Goal: Transaction & Acquisition: Obtain resource

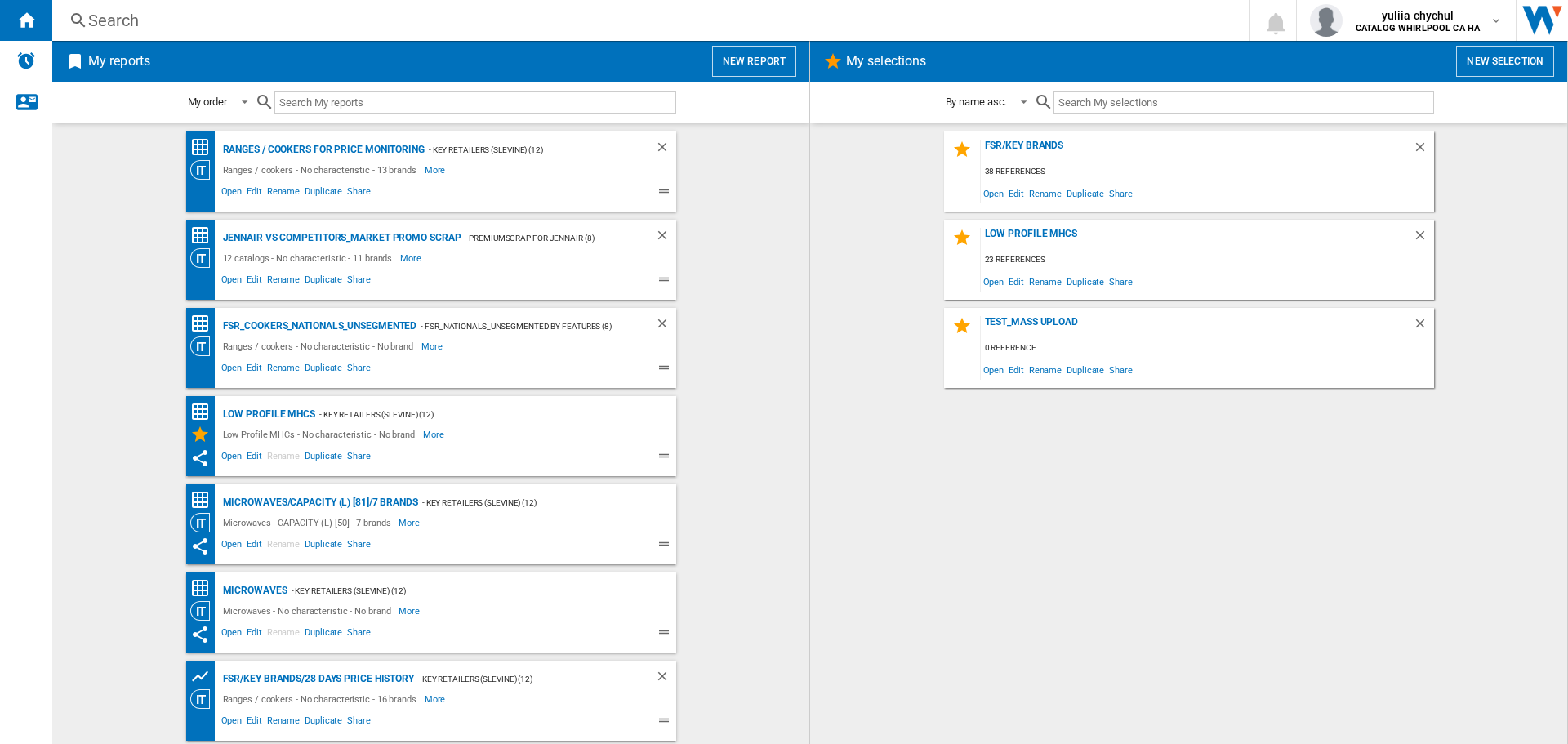
click at [298, 141] on div "Ranges / cookers for price monitoring" at bounding box center [322, 150] width 206 height 20
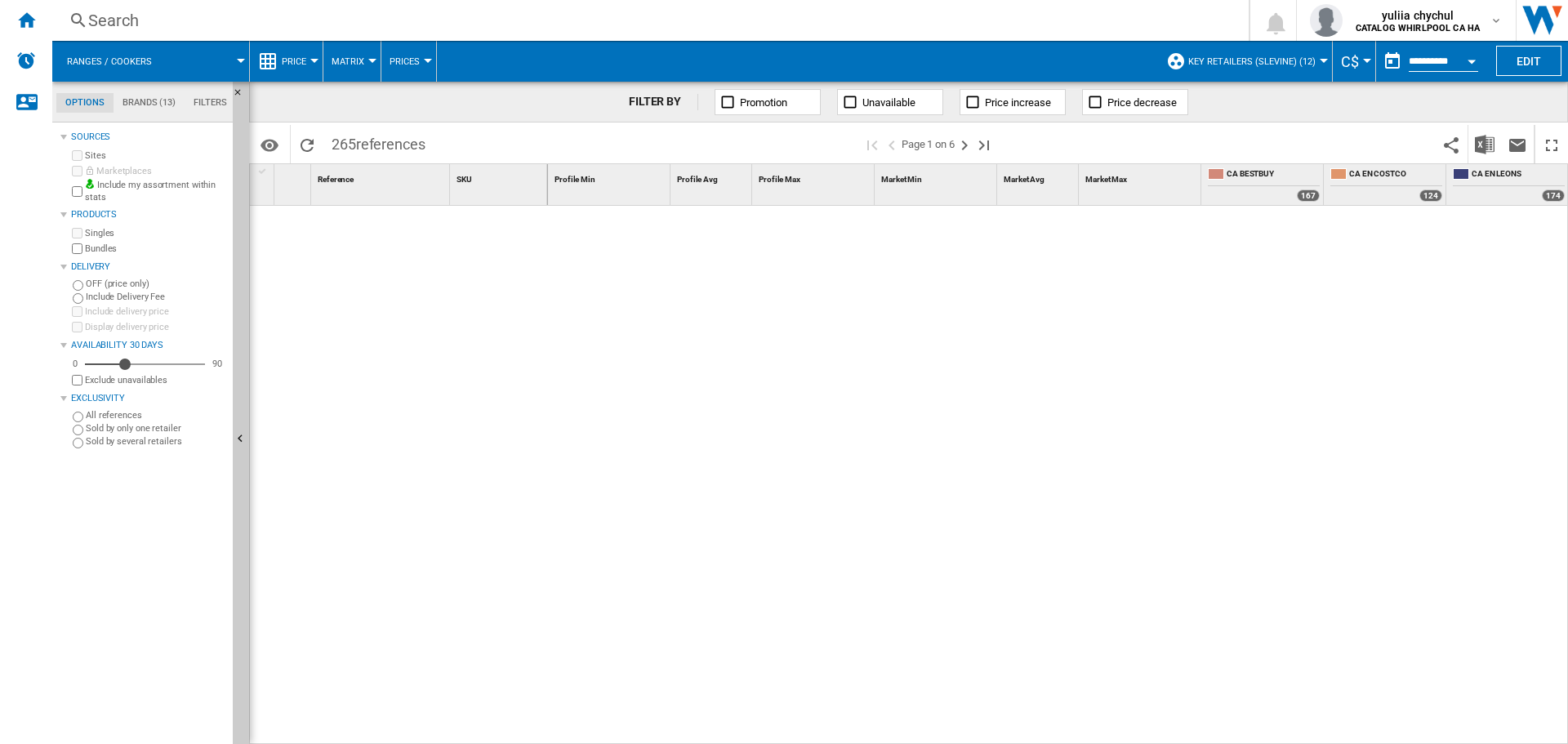
click at [1473, 59] on div "Open calendar" at bounding box center [1472, 61] width 8 height 4
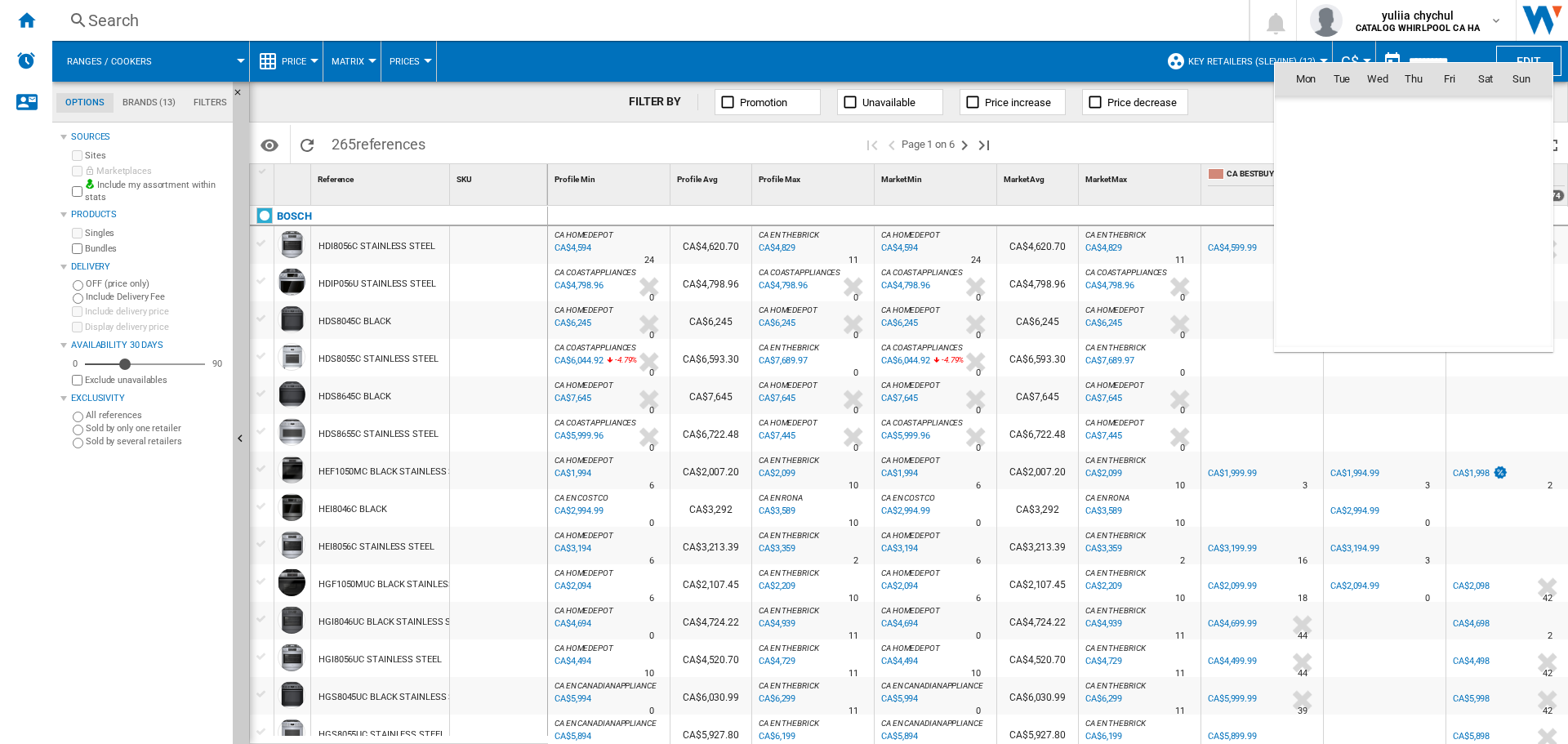
scroll to position [7791, 0]
click at [1341, 111] on md-icon "September 2025" at bounding box center [1338, 115] width 19 height 19
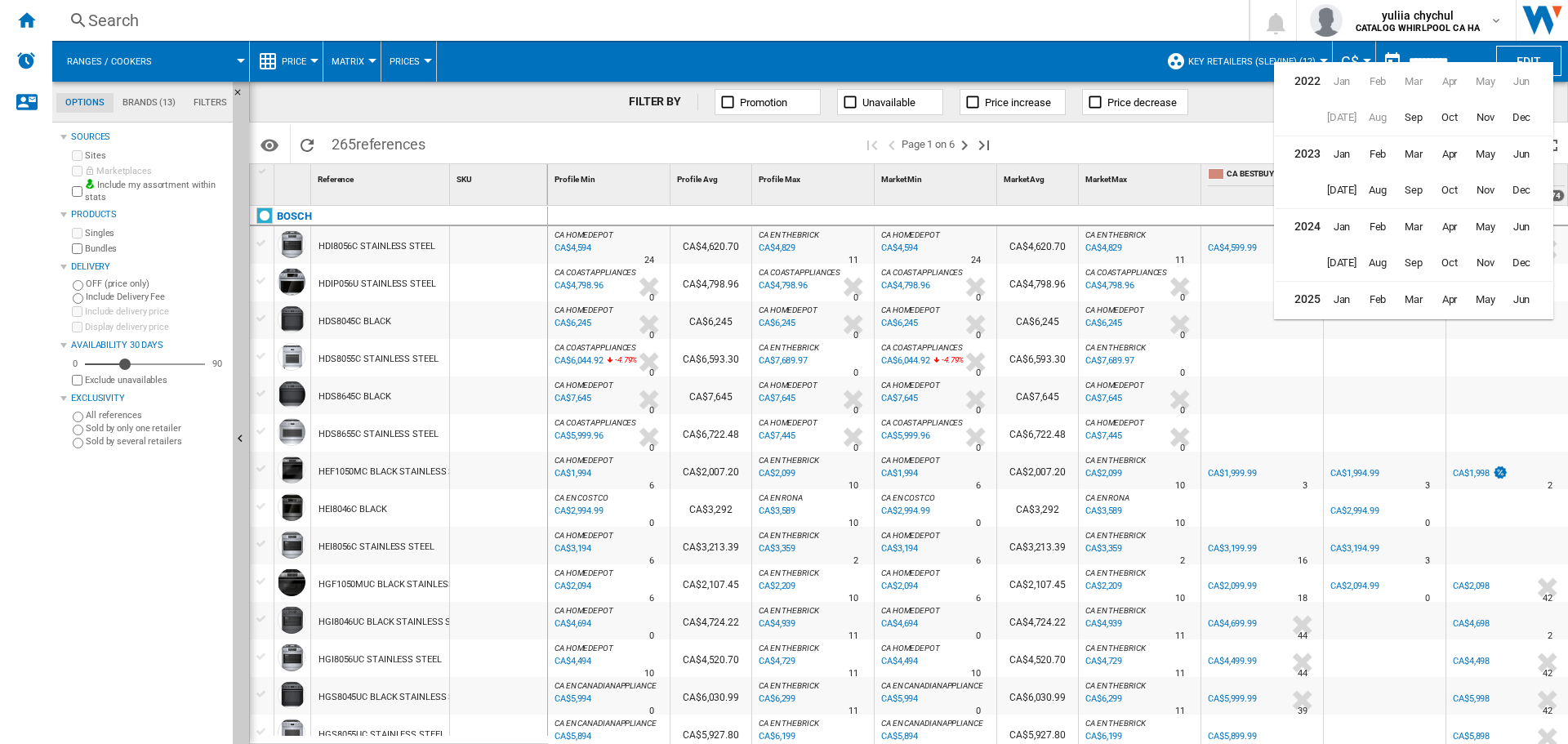
scroll to position [40, 0]
click at [1340, 283] on span "Jul" at bounding box center [1342, 296] width 33 height 33
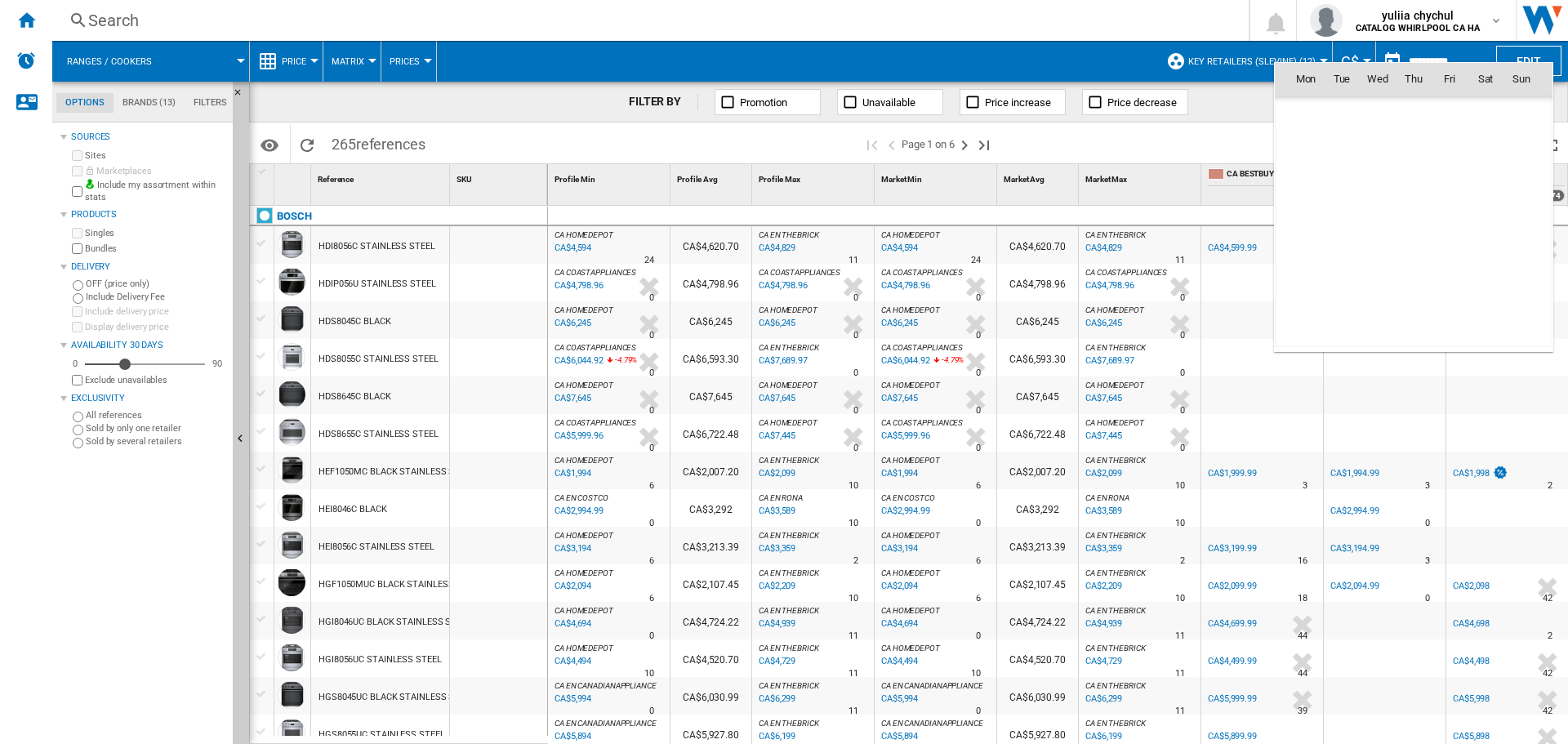
scroll to position [7357, 0]
drag, startPoint x: 1342, startPoint y: 326, endPoint x: 1341, endPoint y: 317, distance: 9.1
click at [1341, 324] on md-icon "August 2025" at bounding box center [1338, 330] width 19 height 19
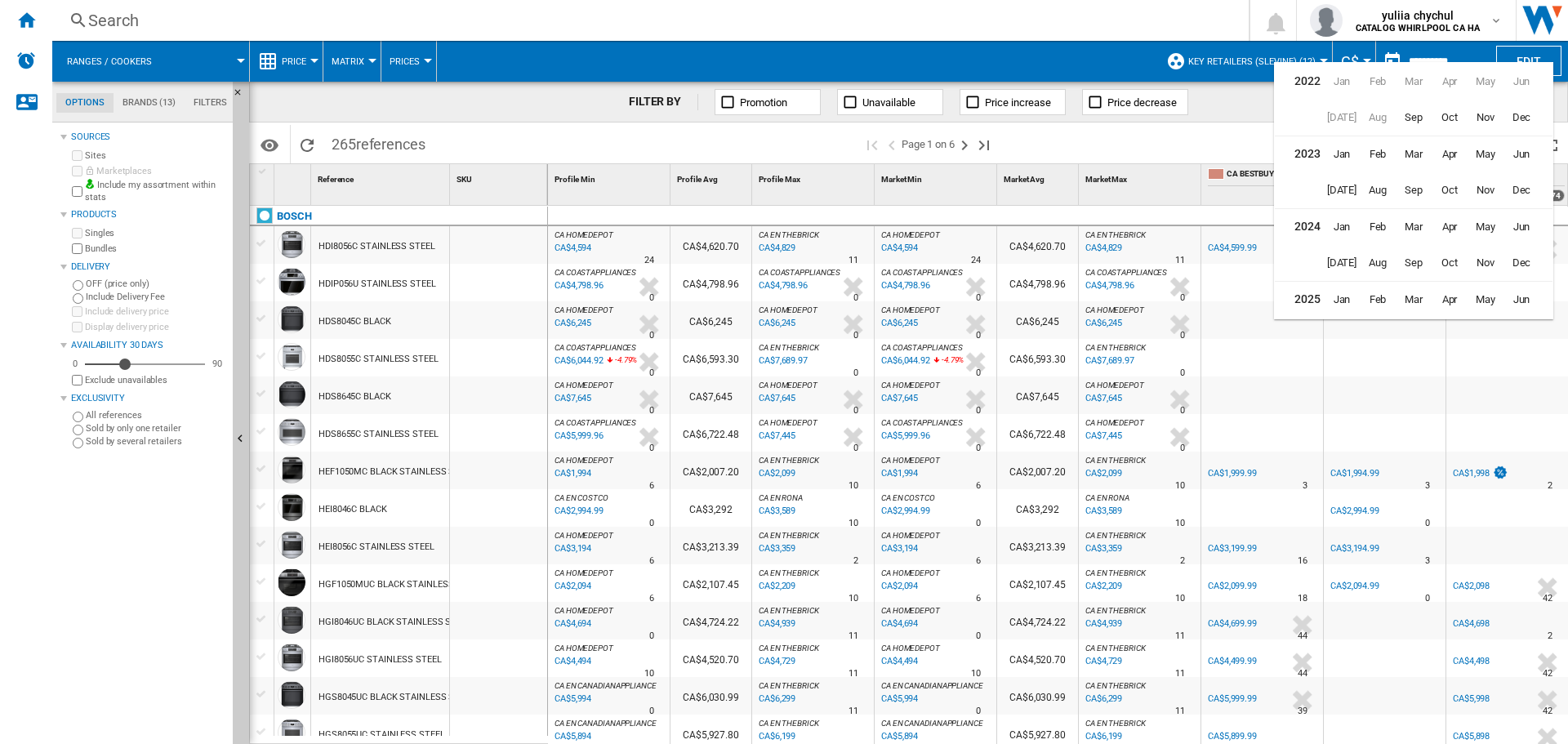
scroll to position [40, 0]
click at [1381, 297] on span "Aug" at bounding box center [1378, 296] width 33 height 33
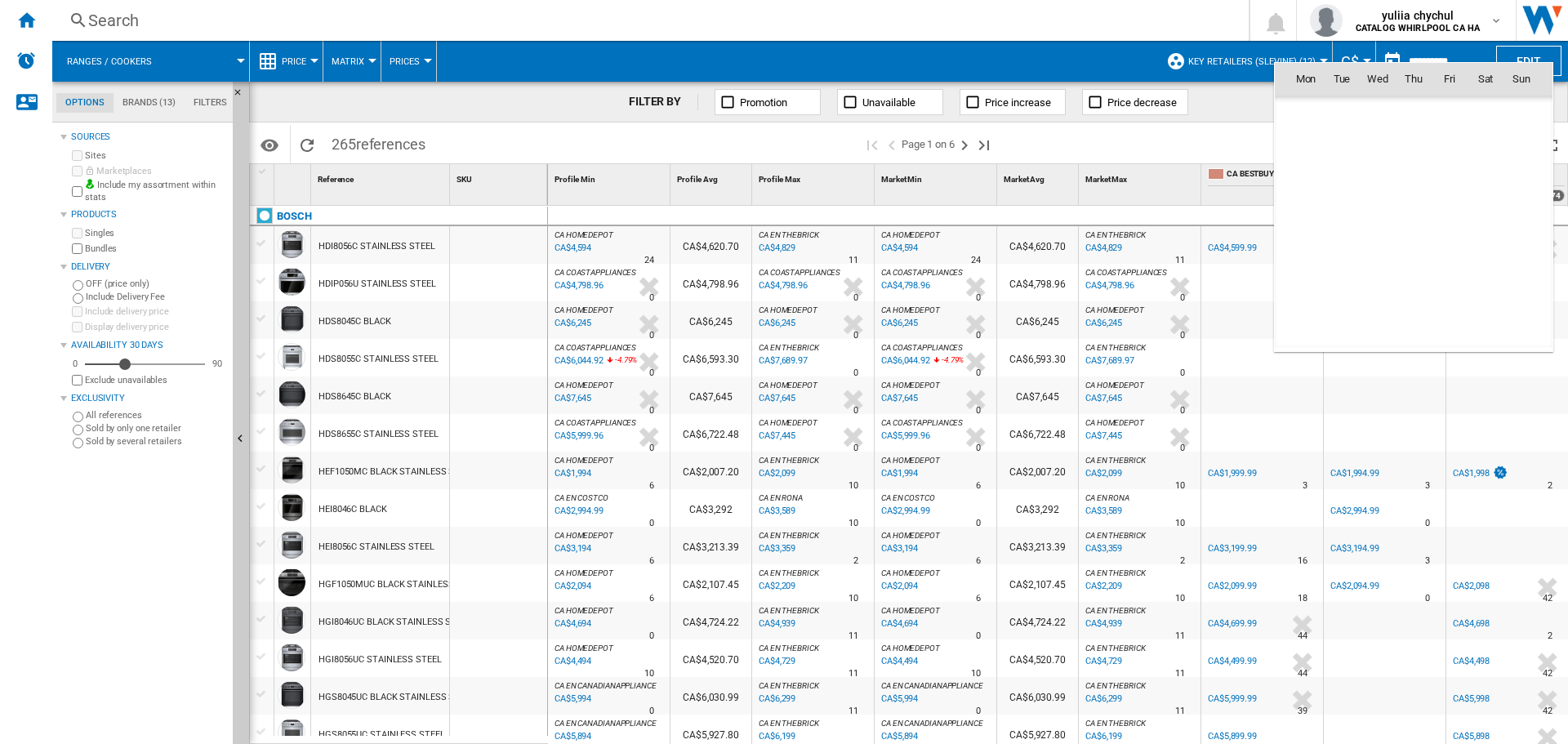
scroll to position [7574, 0]
drag, startPoint x: 1449, startPoint y: 116, endPoint x: 1445, endPoint y: 127, distance: 11.7
click at [1449, 116] on span "1" at bounding box center [1449, 115] width 33 height 33
type input "**********"
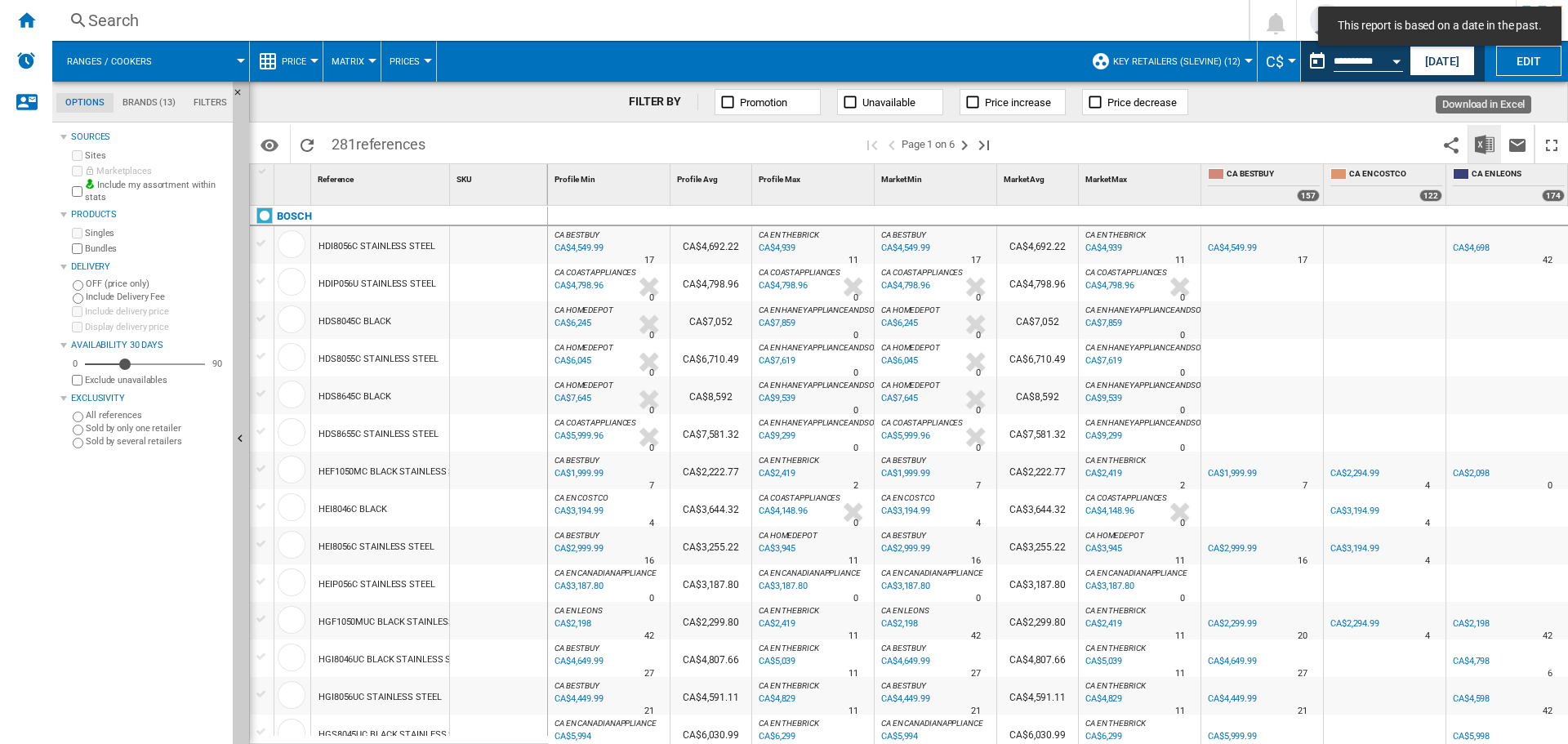
click at [1489, 144] on img "Download in Excel" at bounding box center [1484, 145] width 19 height 19
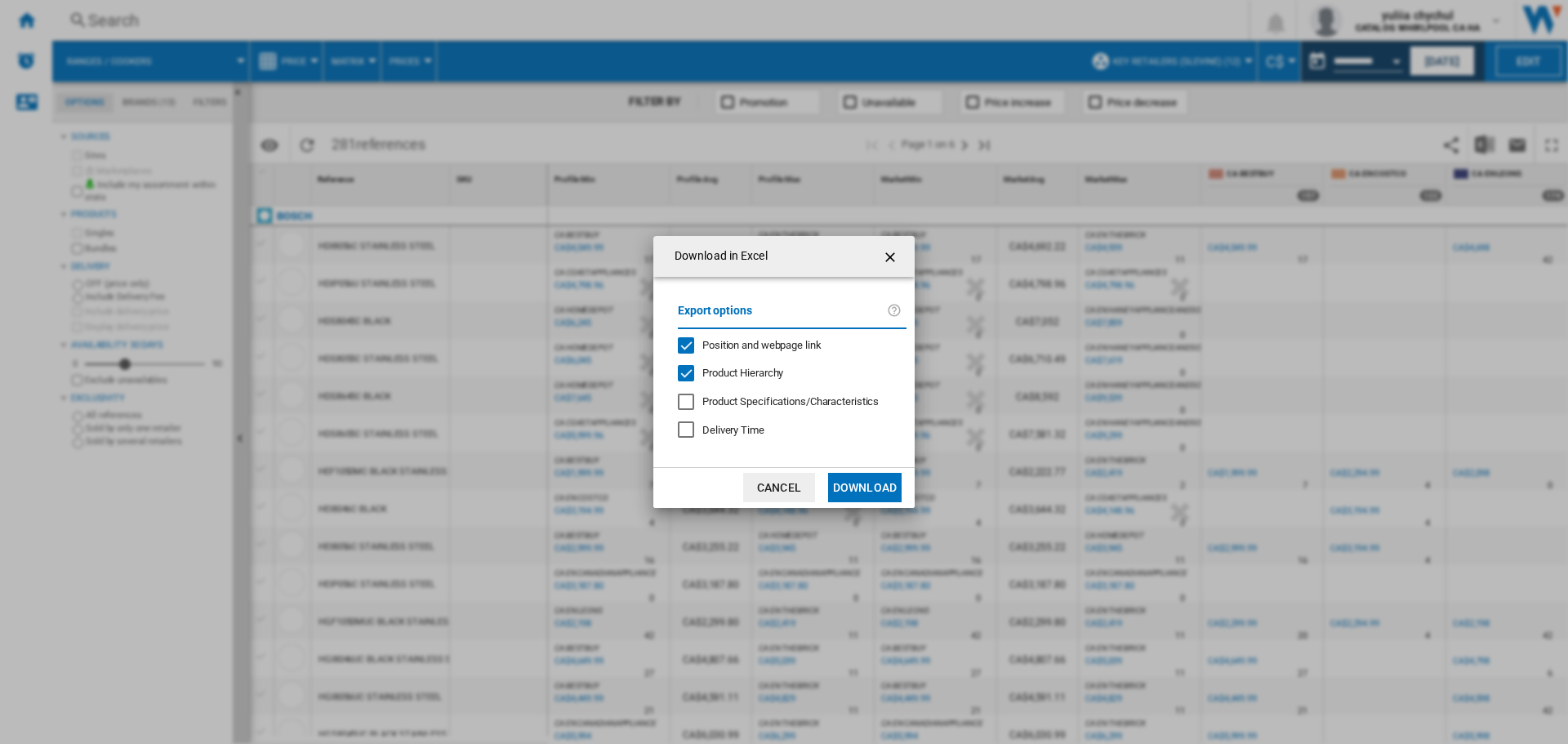
click at [685, 340] on div "Position and webpage link" at bounding box center [686, 345] width 17 height 17
click at [877, 485] on button "Download" at bounding box center [865, 488] width 74 height 29
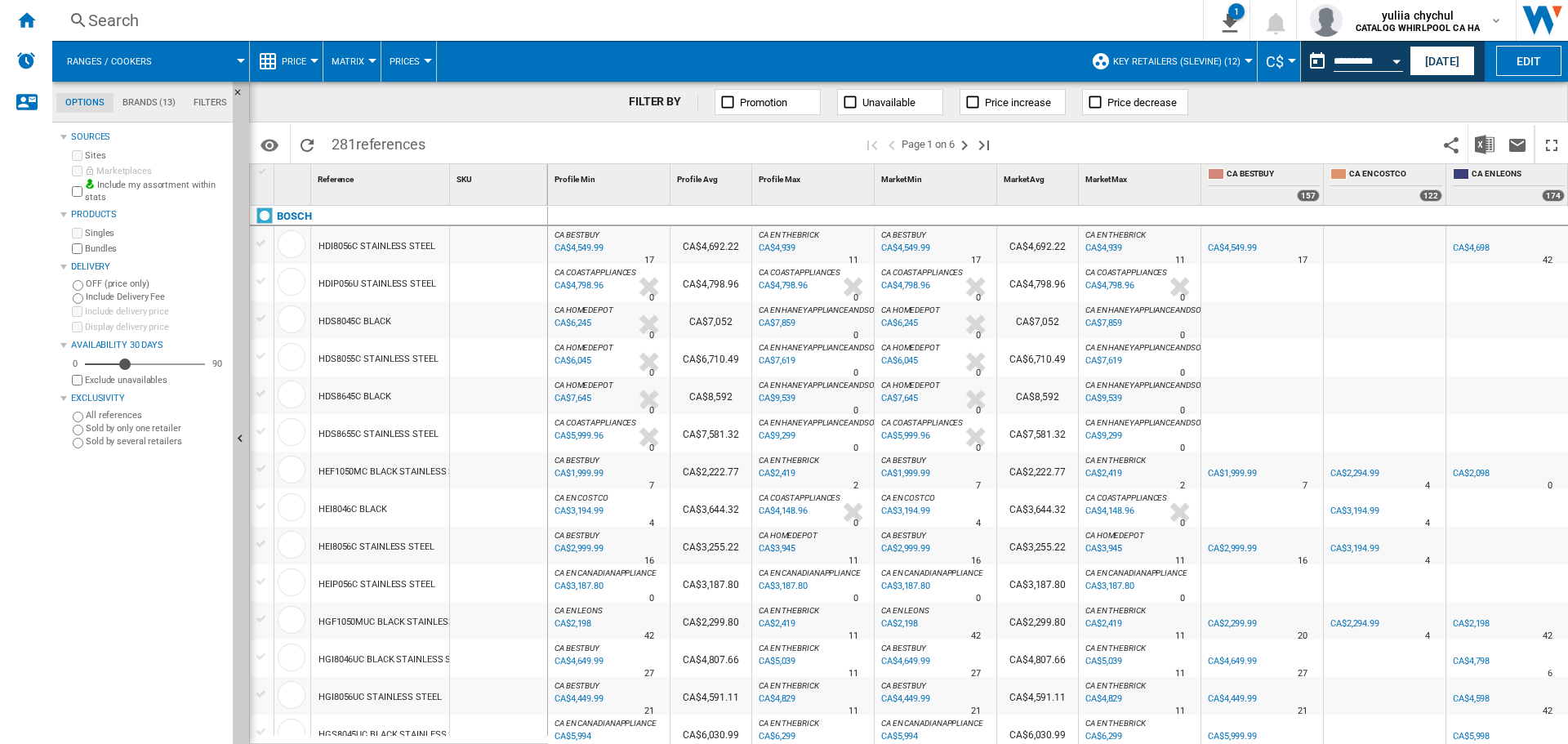
click at [191, 96] on md-tab-item "Filters" at bounding box center [210, 103] width 51 height 19
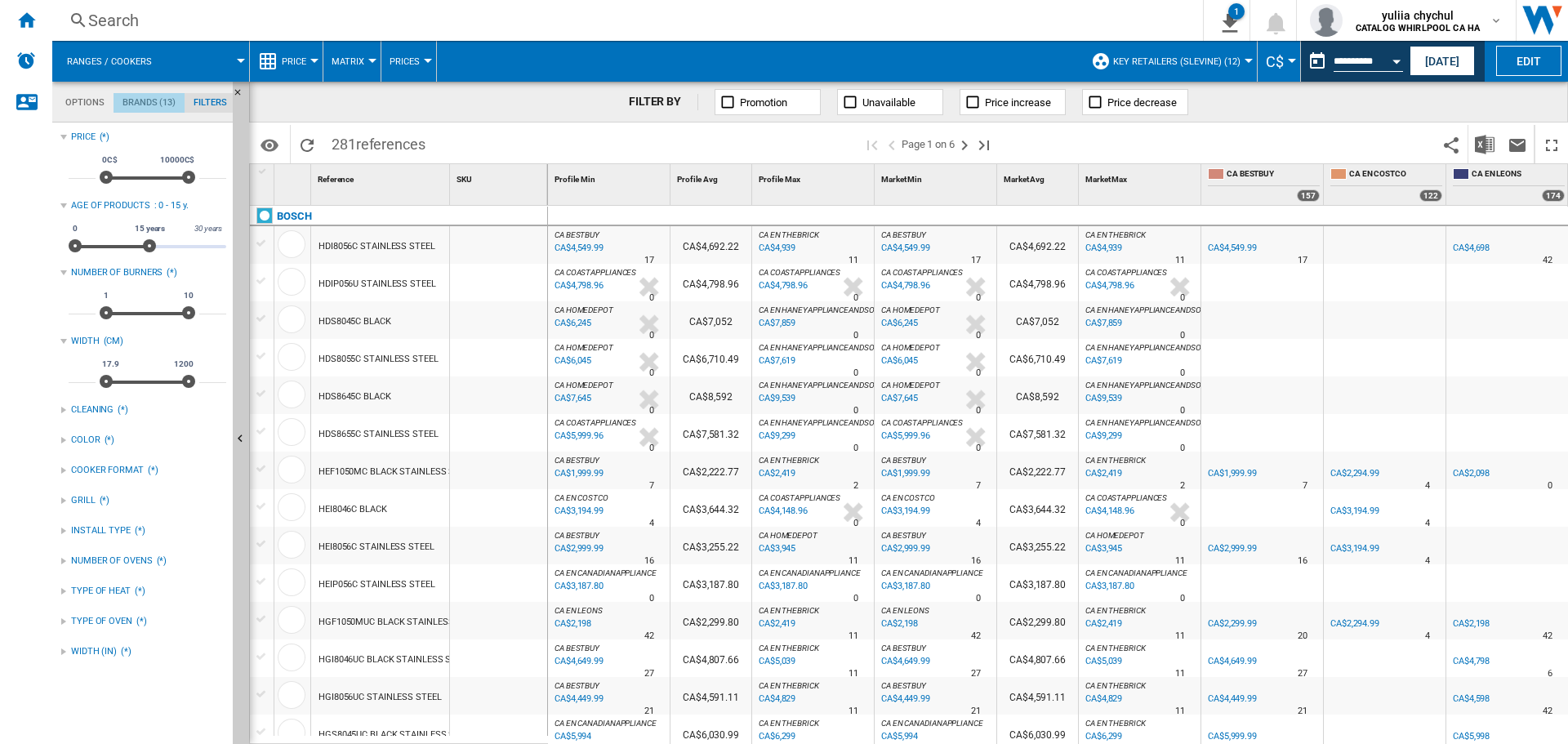
click at [141, 106] on md-tab-item "Brands (13)" at bounding box center [149, 103] width 71 height 19
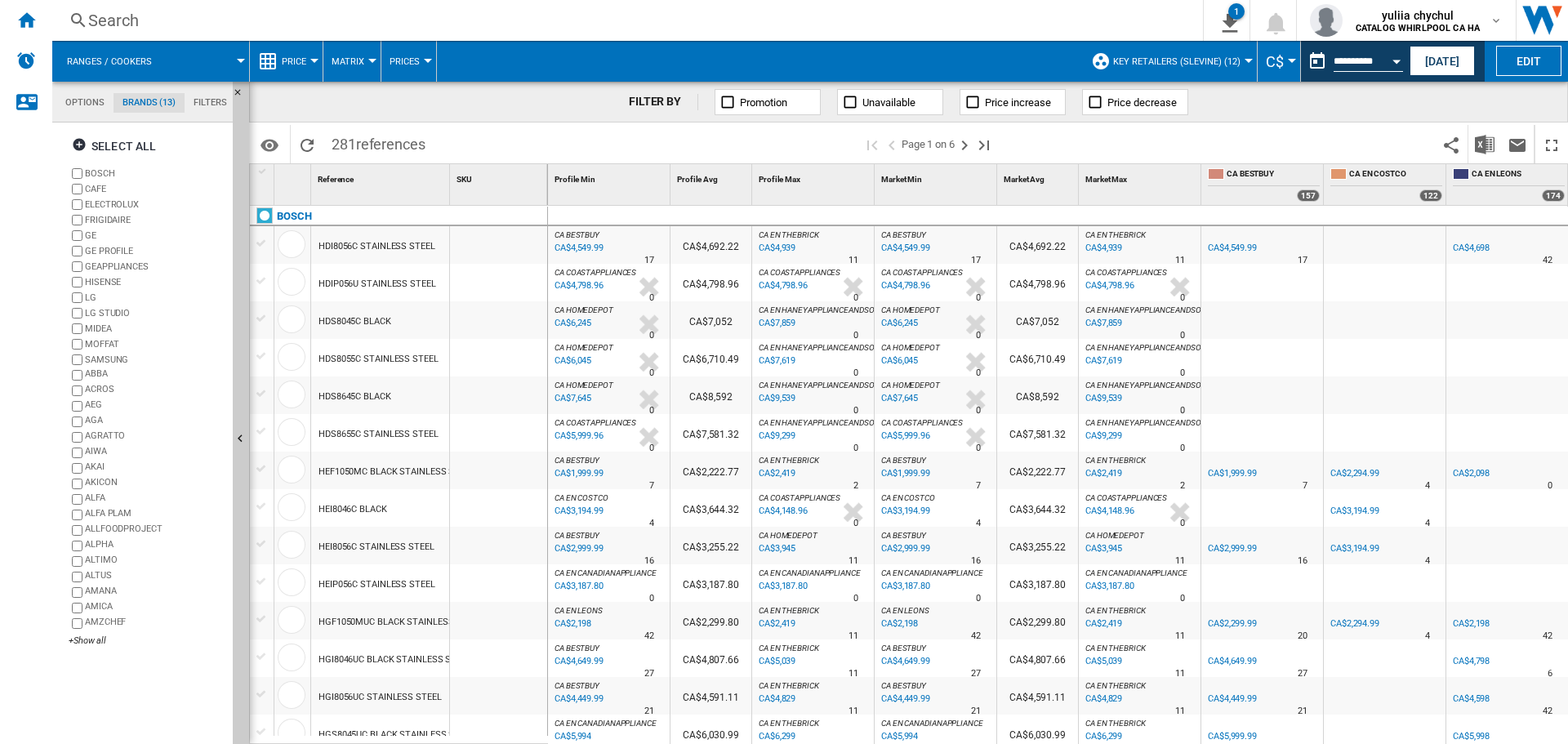
scroll to position [63, 0]
click at [73, 98] on md-tab-item "Options" at bounding box center [85, 103] width 57 height 19
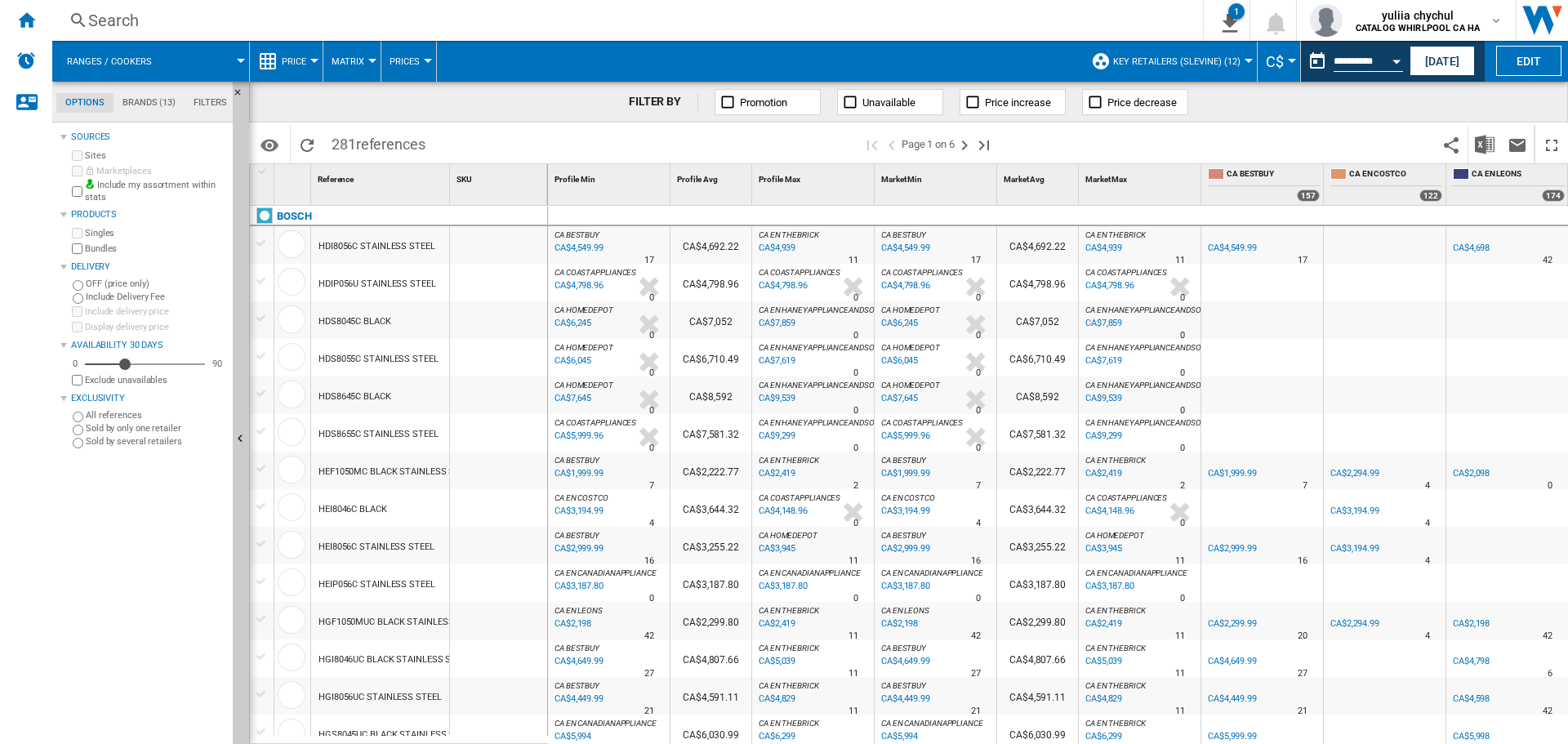
click at [1228, 61] on span "Key Retailers (slevine) (12)" at bounding box center [1176, 61] width 127 height 11
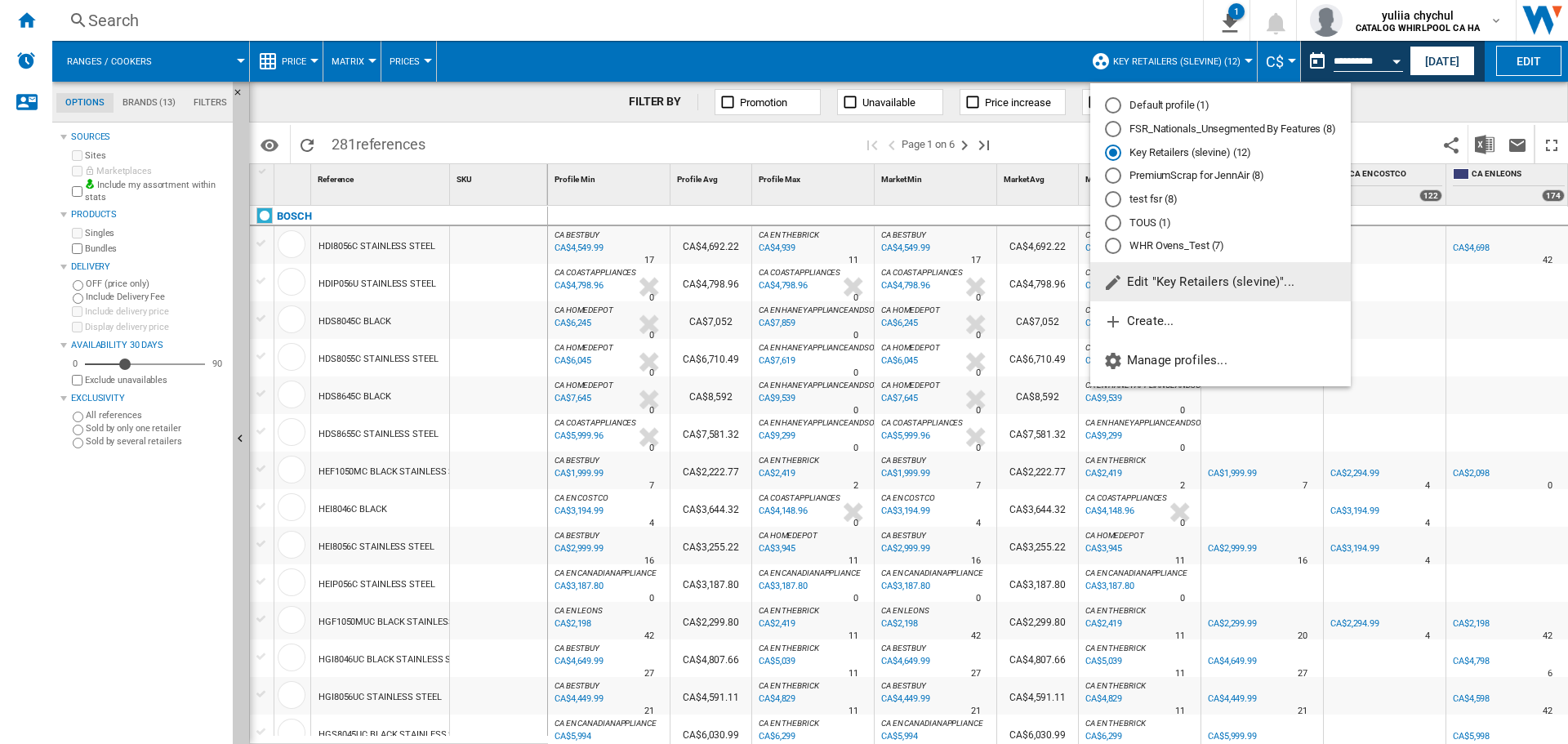
click at [1228, 61] on md-backdrop at bounding box center [784, 372] width 1568 height 744
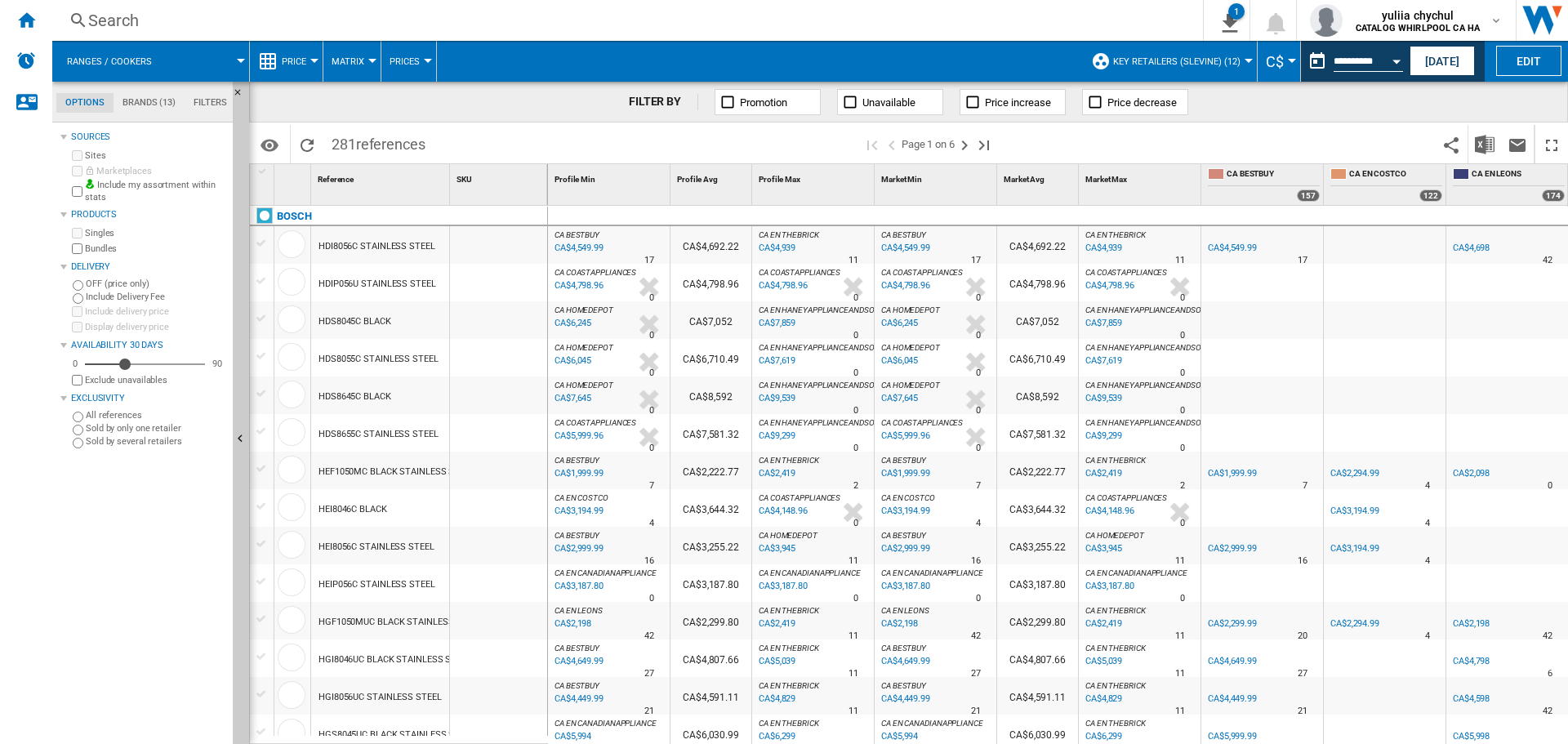
click at [1228, 61] on span "Key Retailers (slevine) (12)" at bounding box center [1176, 61] width 127 height 11
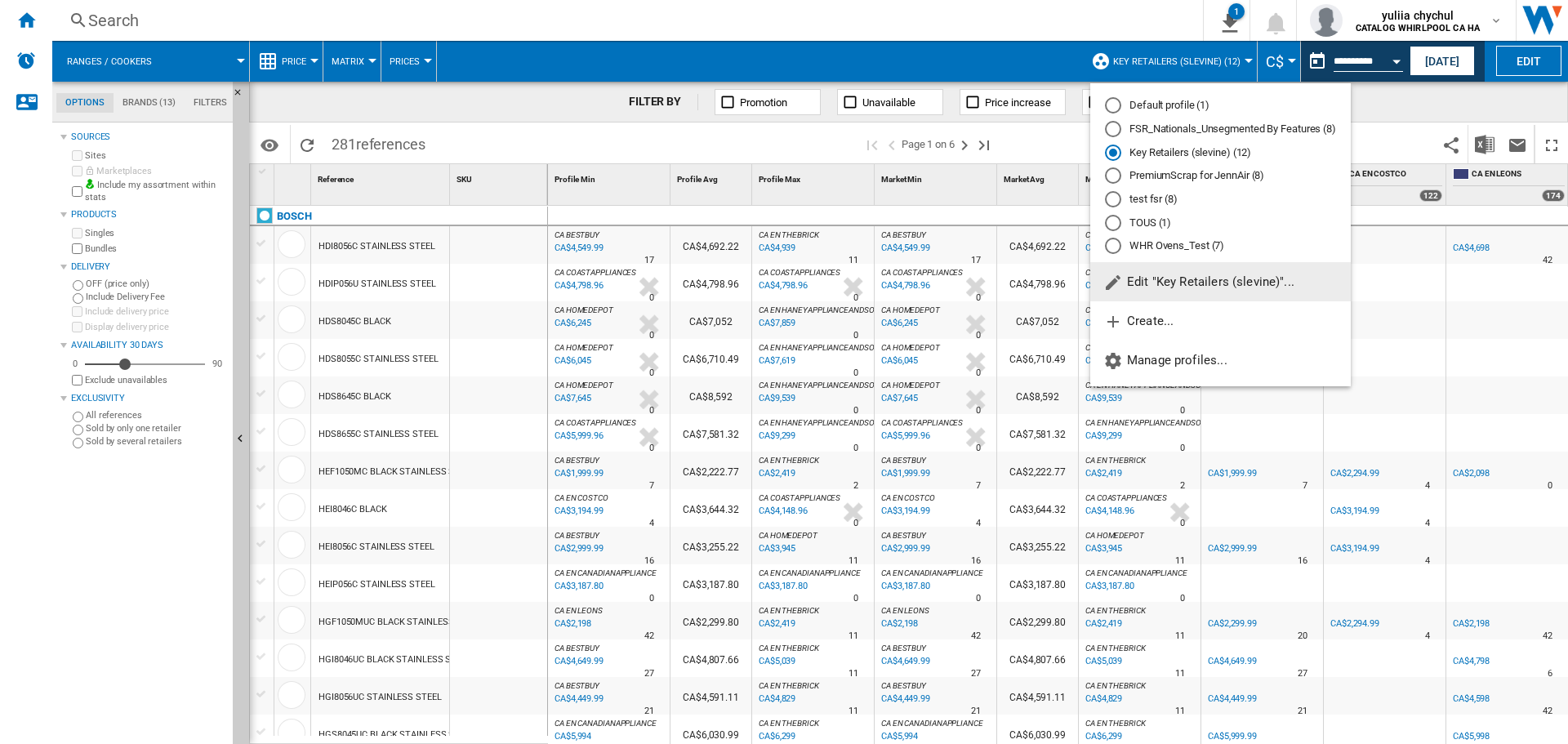
click at [1228, 285] on span "Edit "Key Retailers (slevine)"..." at bounding box center [1199, 281] width 191 height 15
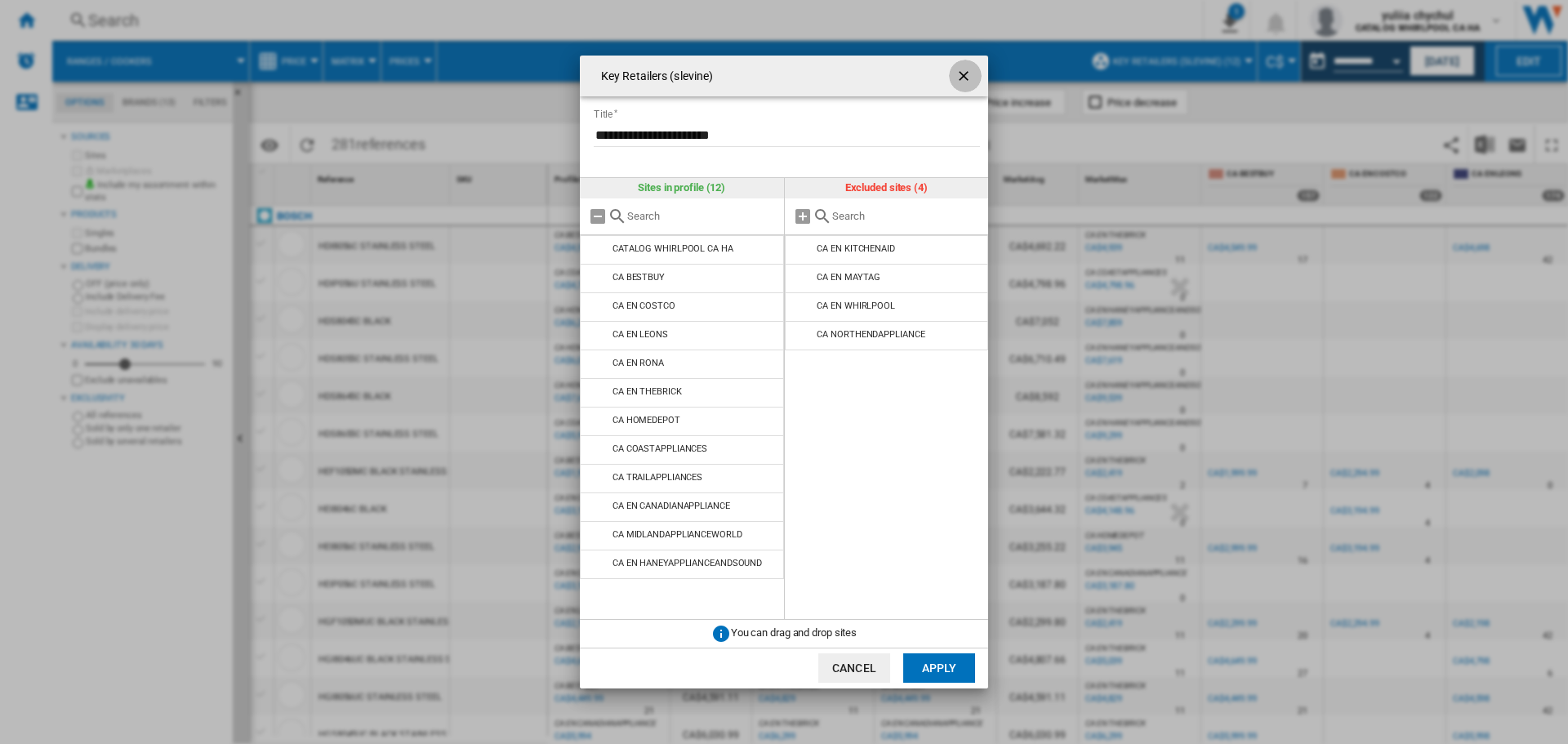
click at [965, 69] on ng-md-icon "getI18NText('BUTTONS.CLOSE_DIALOG')" at bounding box center [966, 78] width 19 height 19
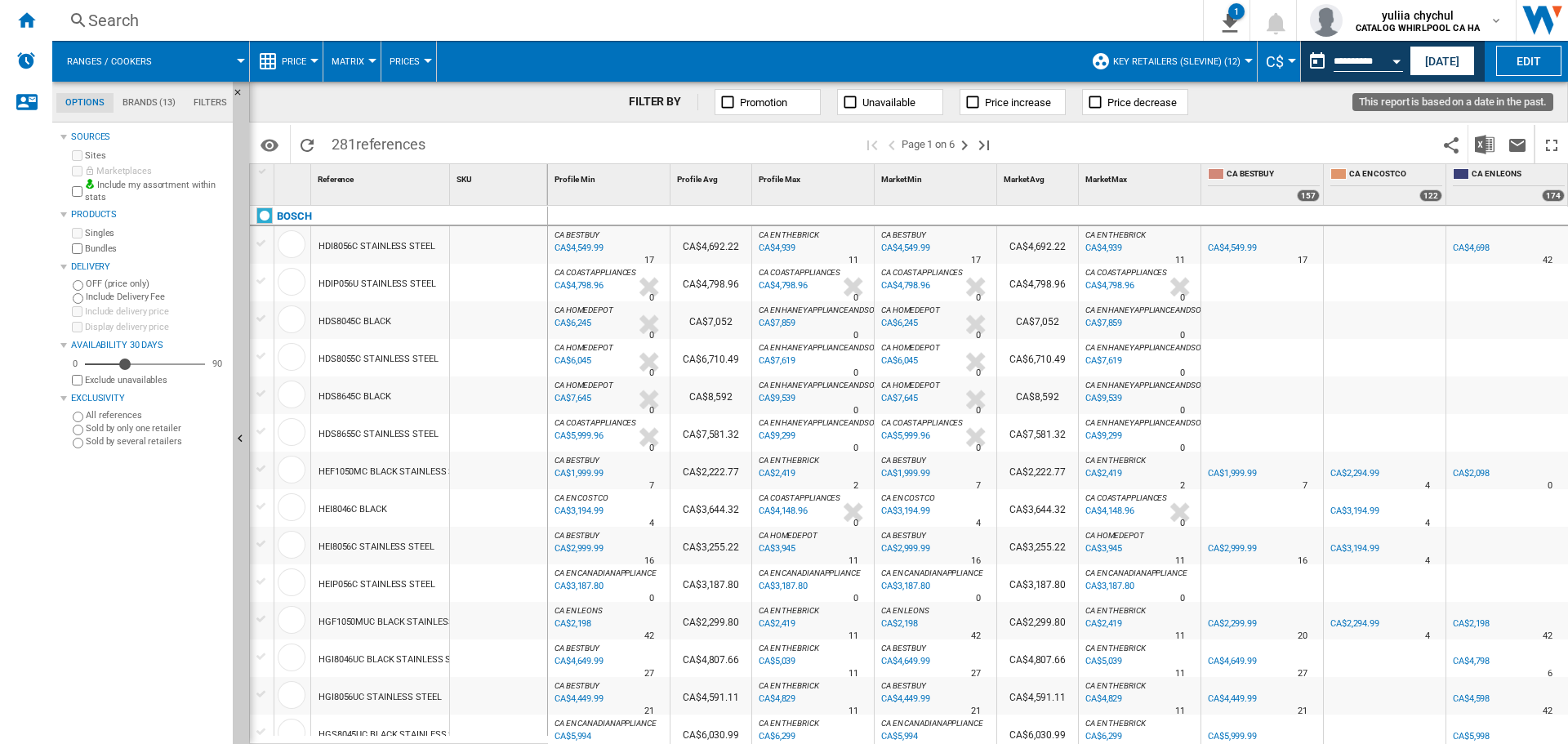
click at [1379, 59] on input "**********" at bounding box center [1368, 63] width 69 height 15
click at [1391, 60] on button "Open calendar" at bounding box center [1397, 58] width 29 height 29
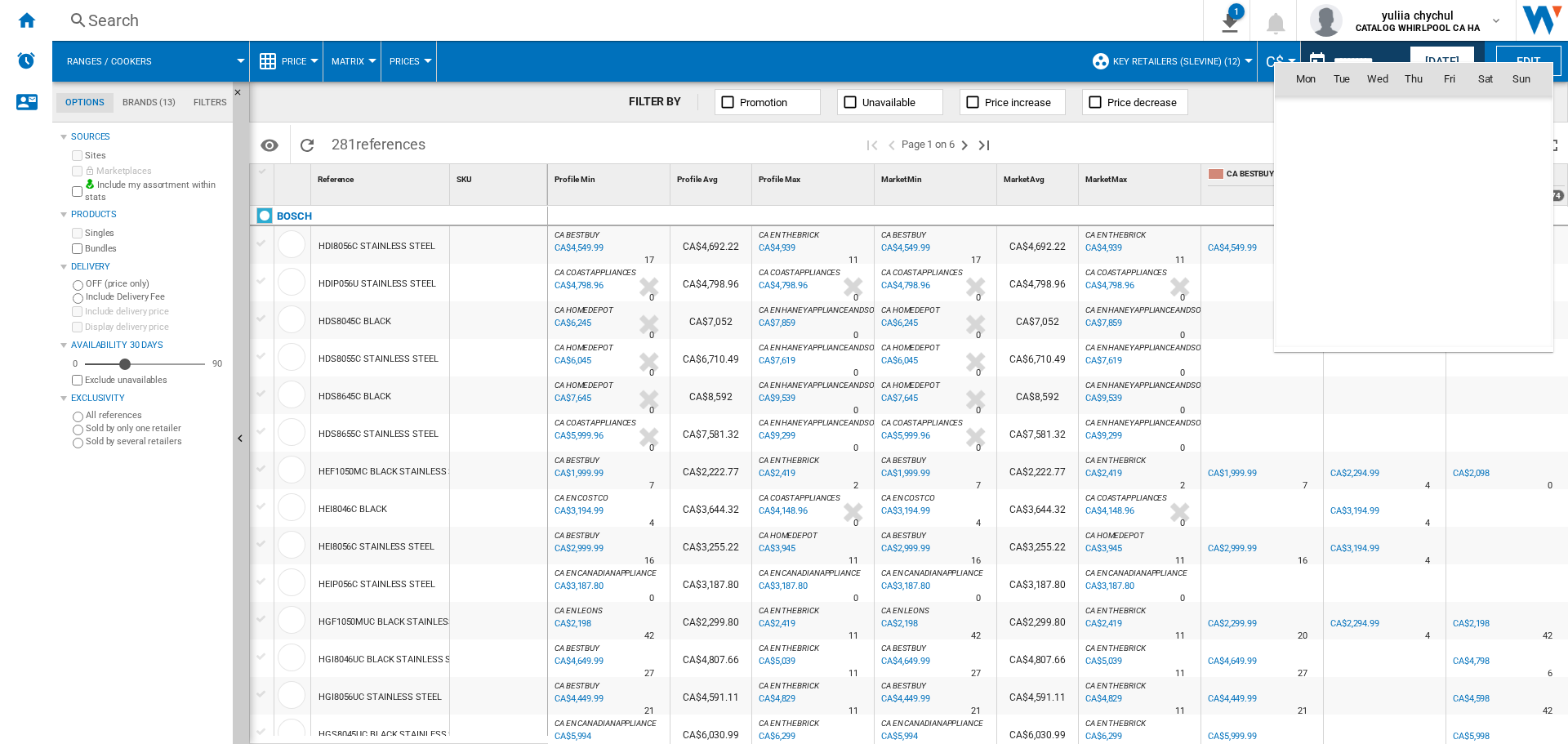
scroll to position [7574, 0]
click at [1442, 151] on span "8" at bounding box center [1449, 151] width 33 height 33
type input "**********"
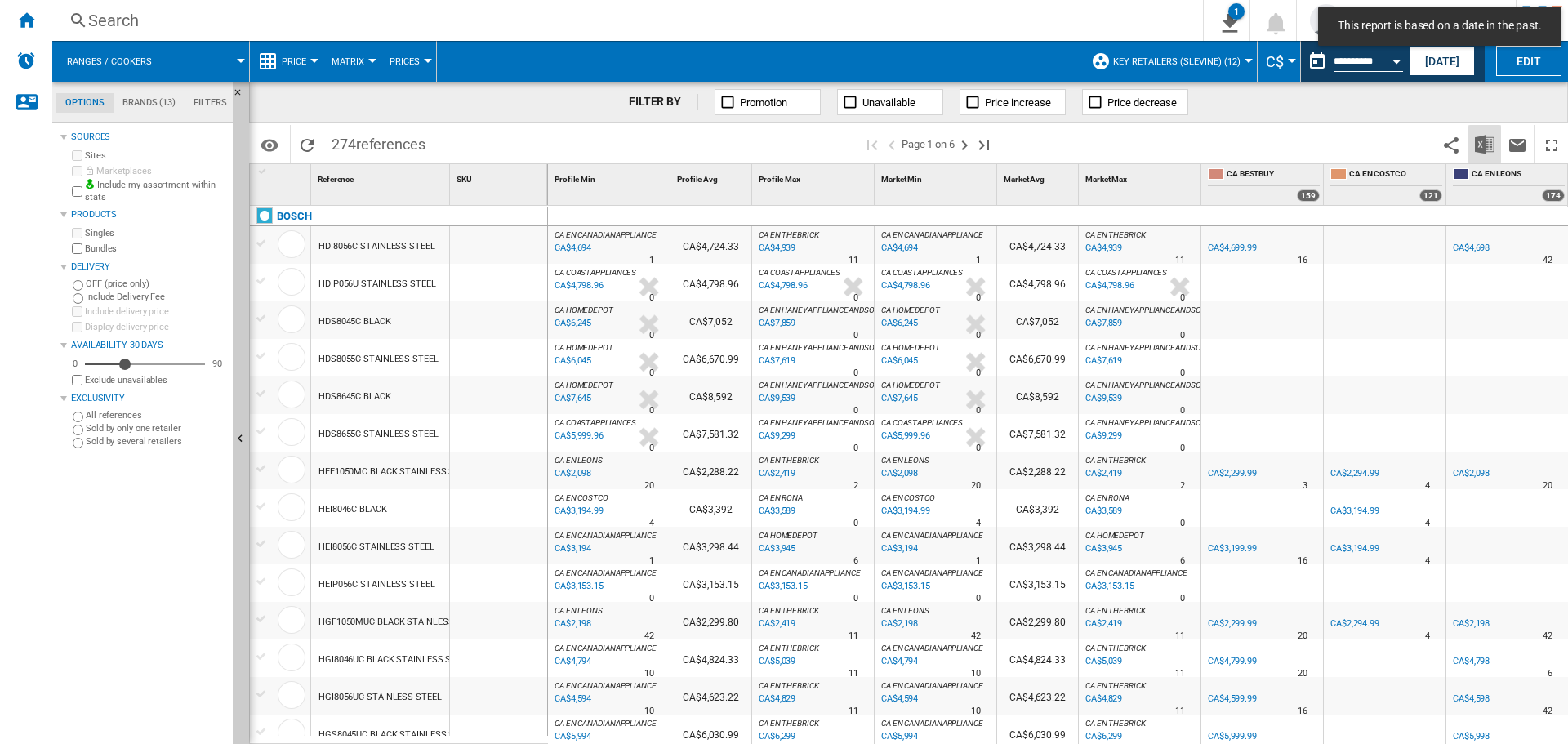
click at [1486, 141] on img "Download in Excel" at bounding box center [1484, 145] width 19 height 19
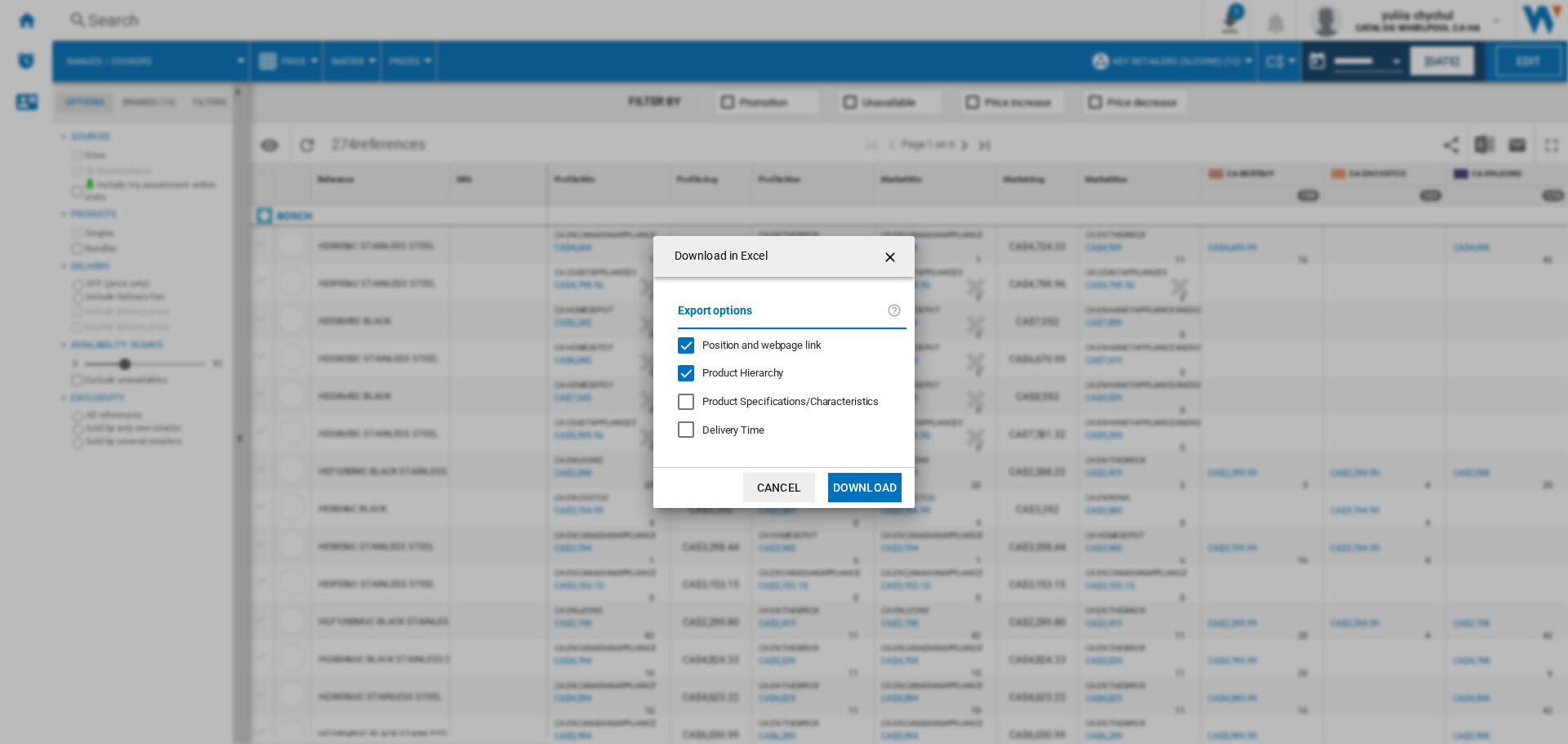
click at [688, 346] on div "Position and webpage link" at bounding box center [686, 345] width 17 height 17
click at [873, 496] on button "Download" at bounding box center [865, 488] width 74 height 29
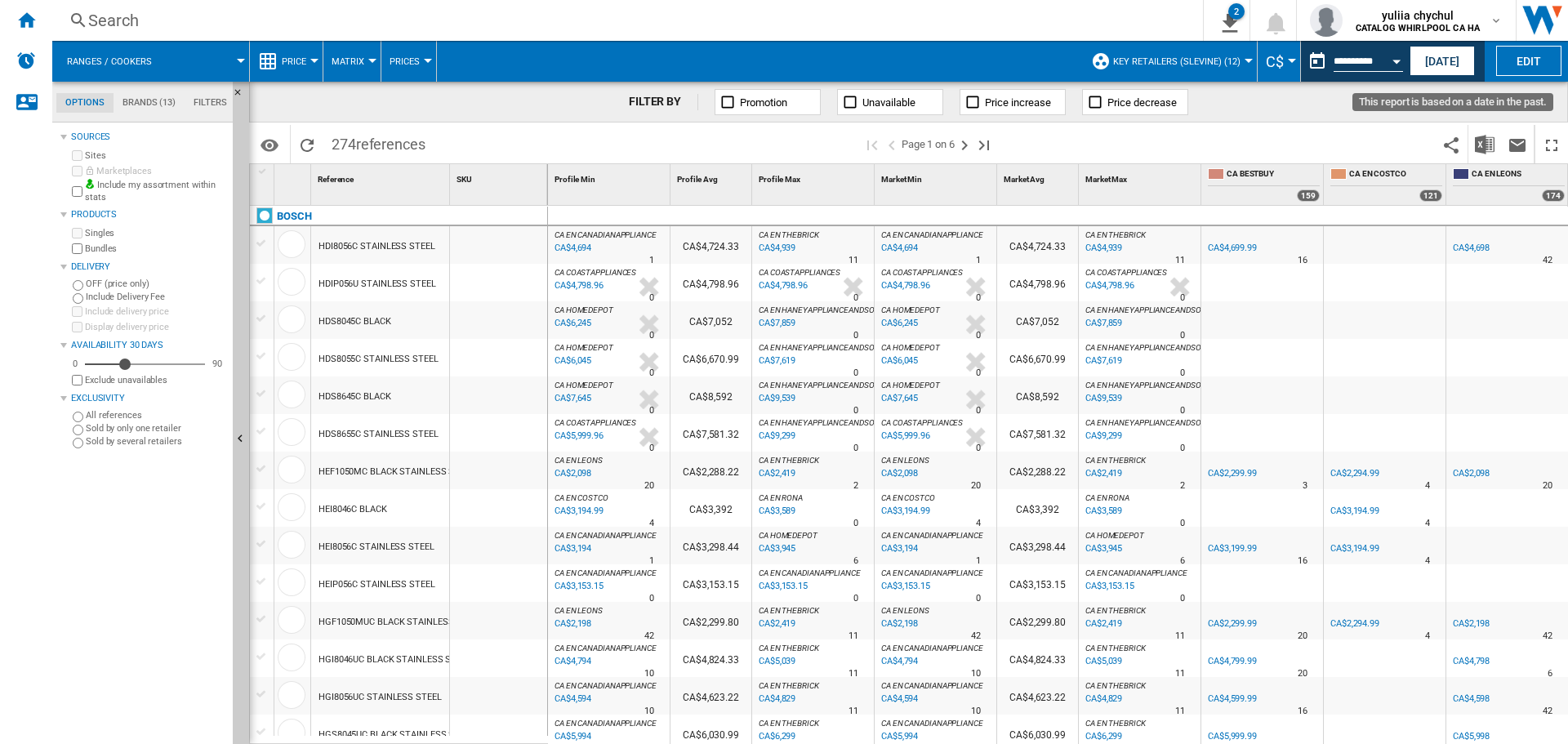
click at [1361, 60] on input "**********" at bounding box center [1368, 63] width 69 height 15
click at [1391, 59] on button "Open calendar" at bounding box center [1397, 58] width 29 height 29
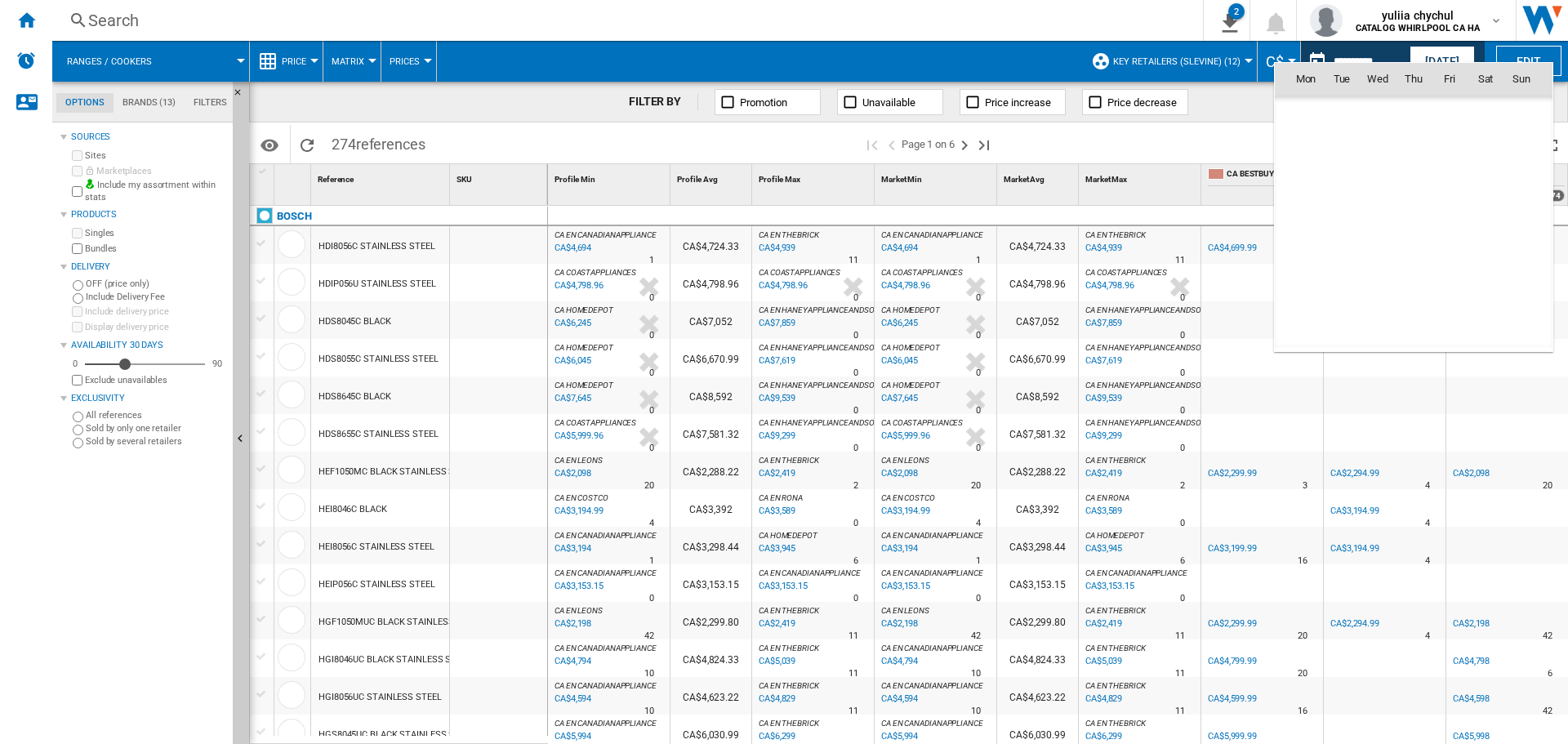
scroll to position [7574, 0]
click at [1441, 184] on span "15" at bounding box center [1449, 186] width 33 height 33
type input "**********"
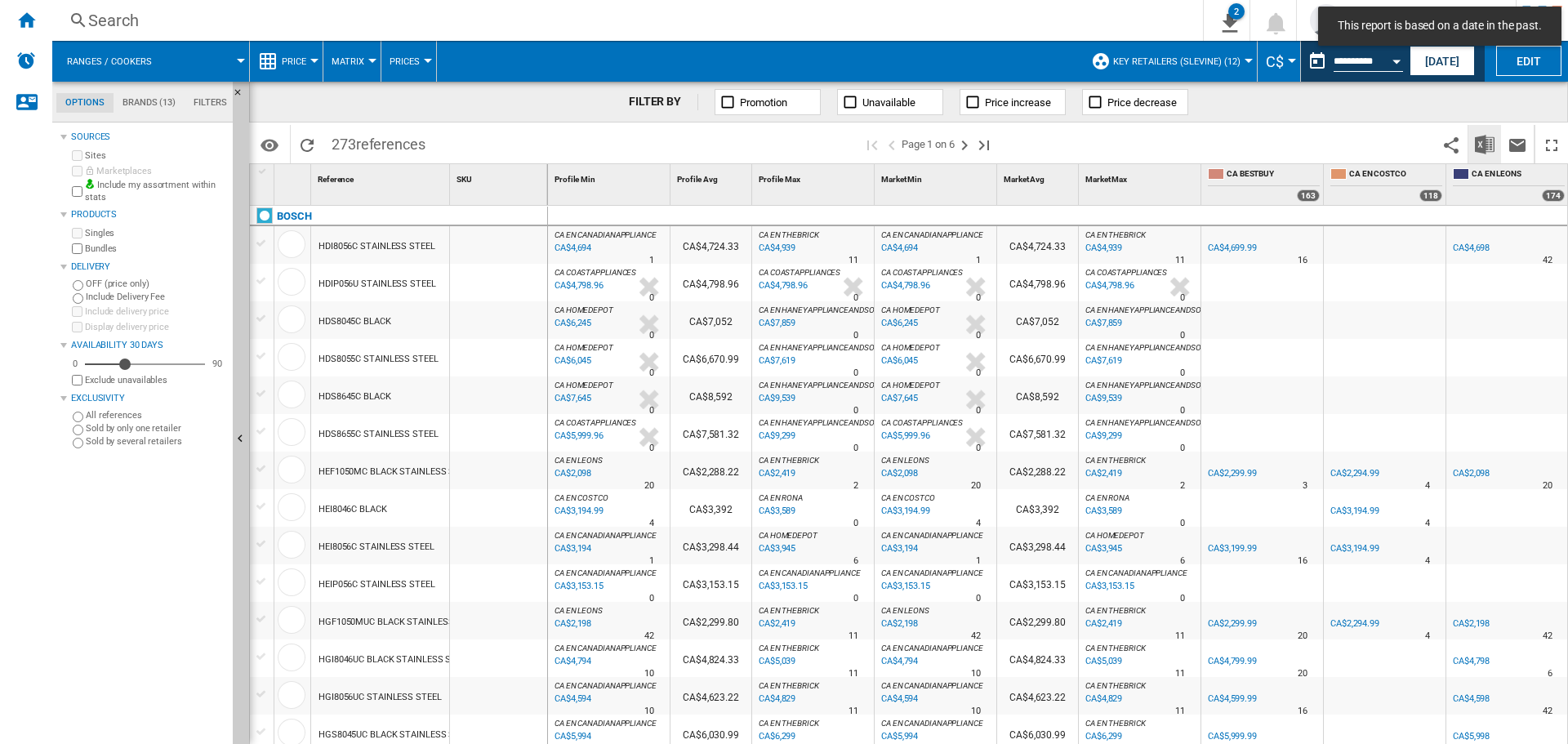
click at [1484, 141] on img "Download in Excel" at bounding box center [1484, 145] width 19 height 19
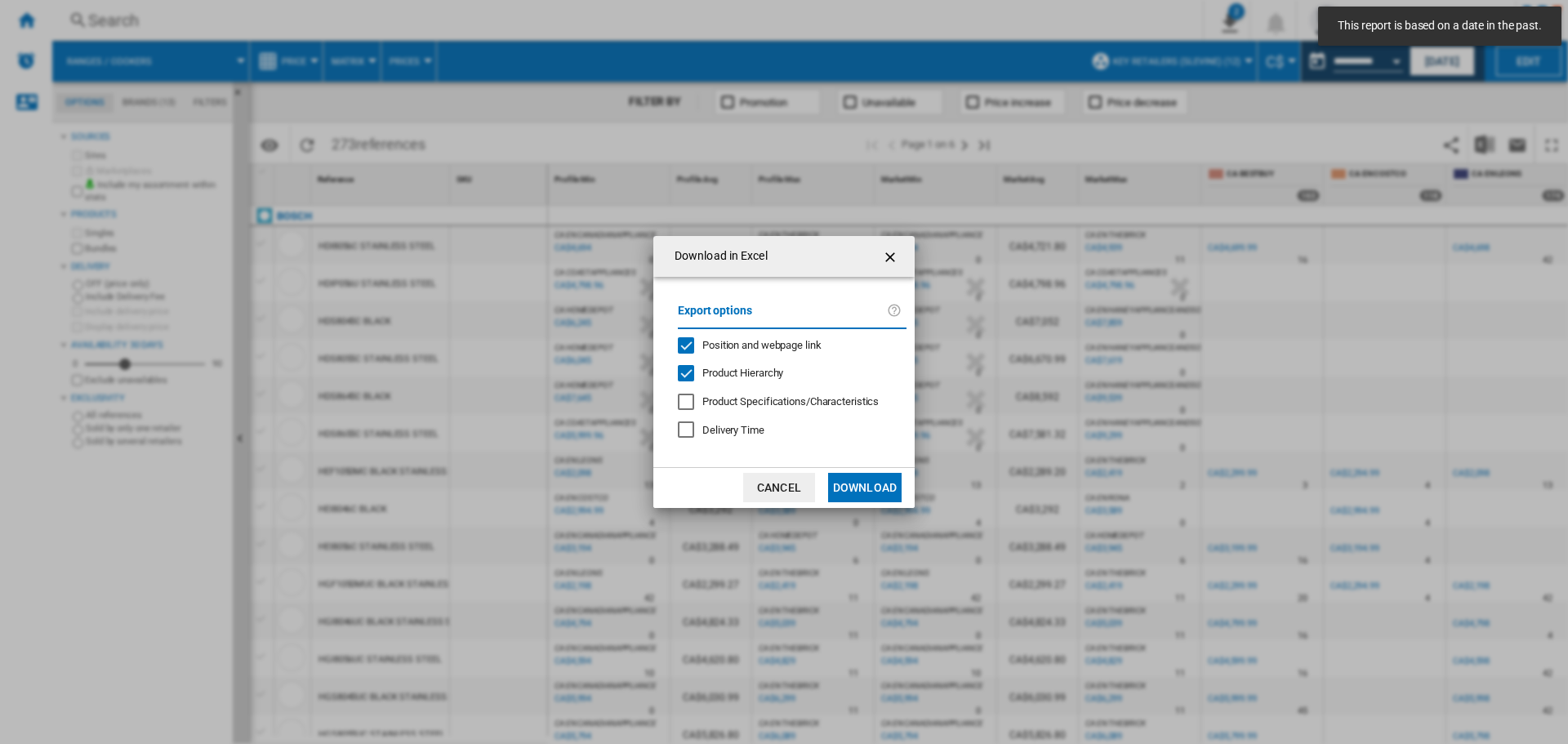
click at [690, 346] on div "Position and webpage link" at bounding box center [686, 345] width 17 height 17
drag, startPoint x: 871, startPoint y: 489, endPoint x: 853, endPoint y: 436, distance: 56.0
click at [870, 489] on button "Download" at bounding box center [865, 488] width 74 height 29
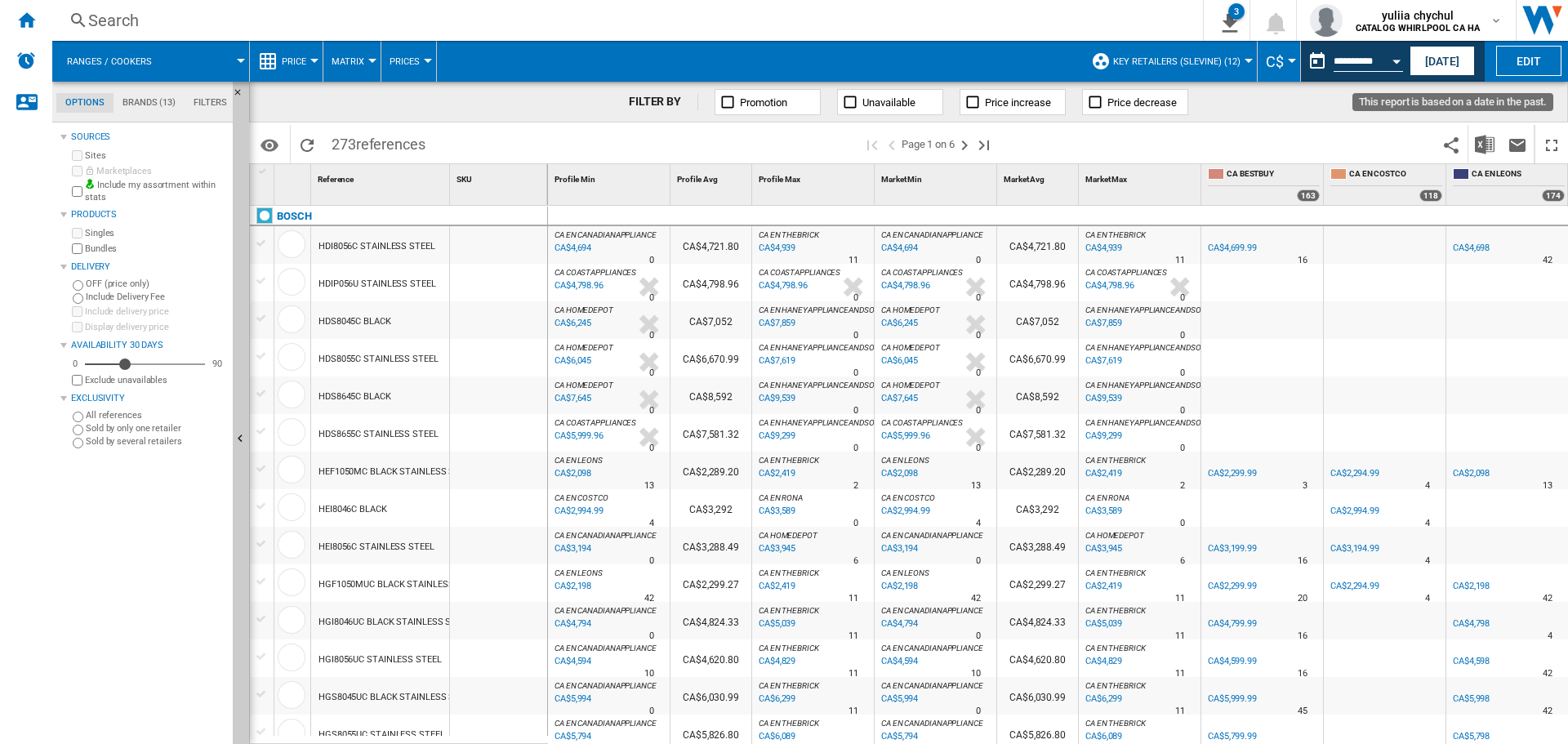
click at [1397, 59] on div "Open calendar" at bounding box center [1396, 61] width 8 height 4
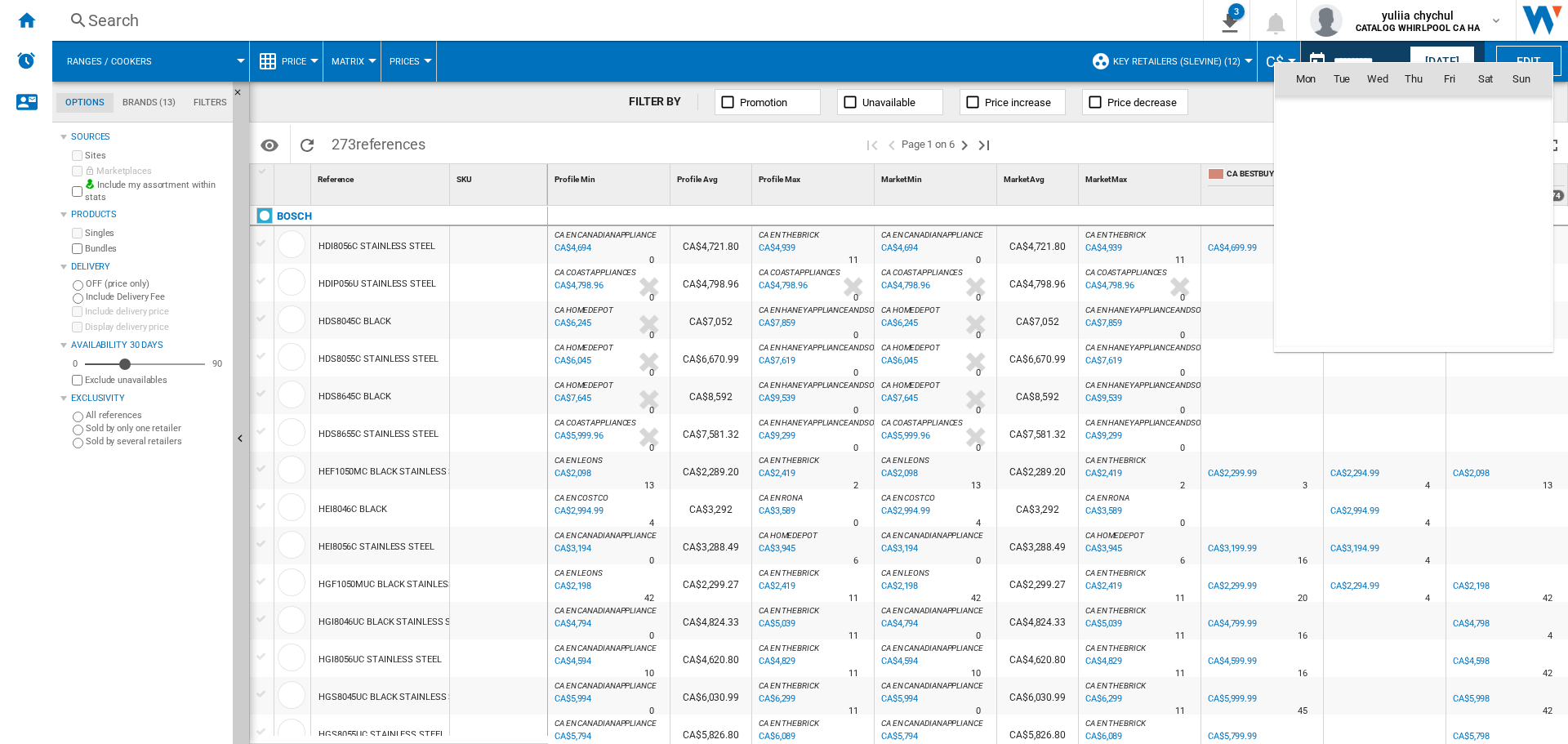
scroll to position [7574, 0]
click at [1445, 220] on span "22" at bounding box center [1449, 222] width 33 height 33
type input "**********"
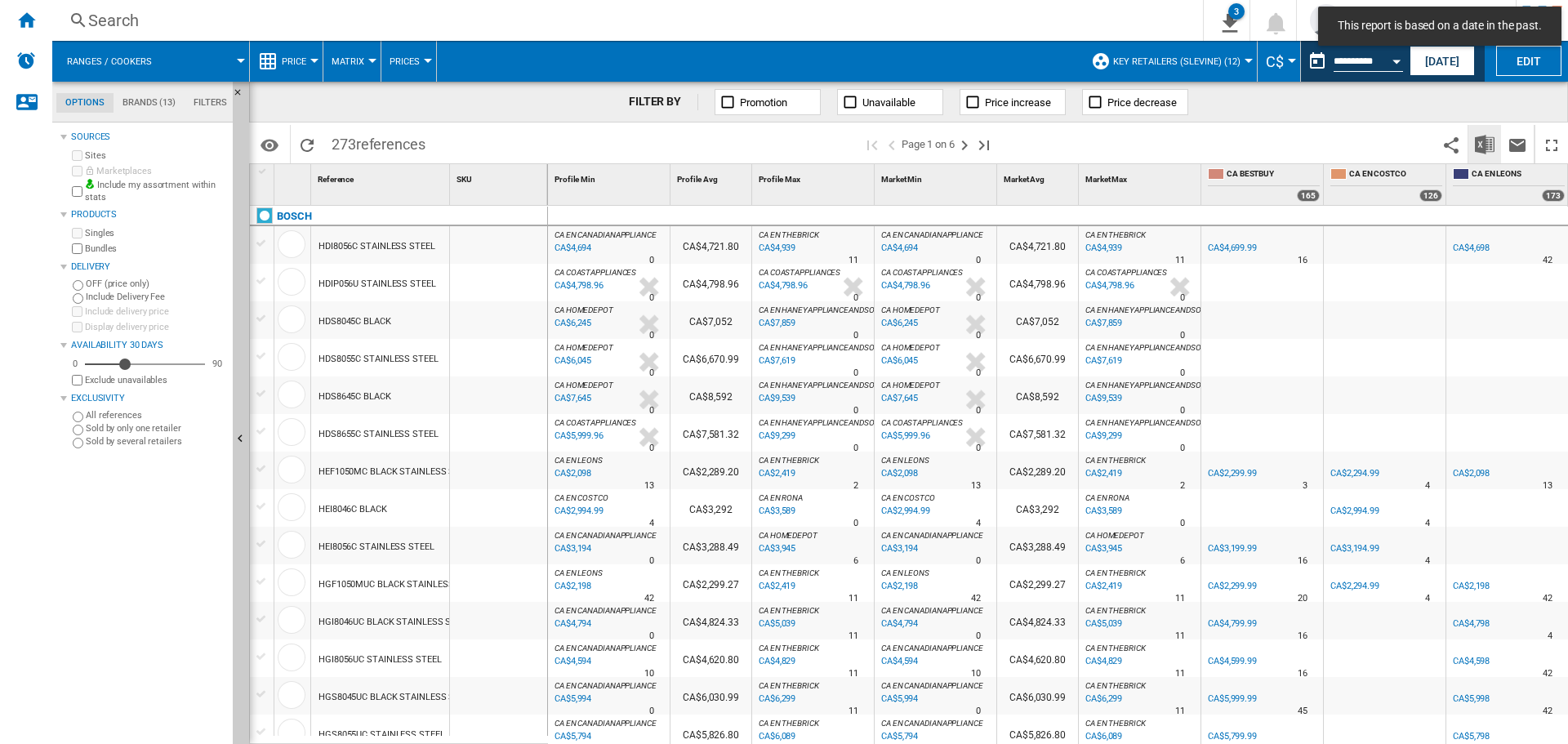
click at [1499, 150] on button "Download in Excel" at bounding box center [1485, 145] width 33 height 39
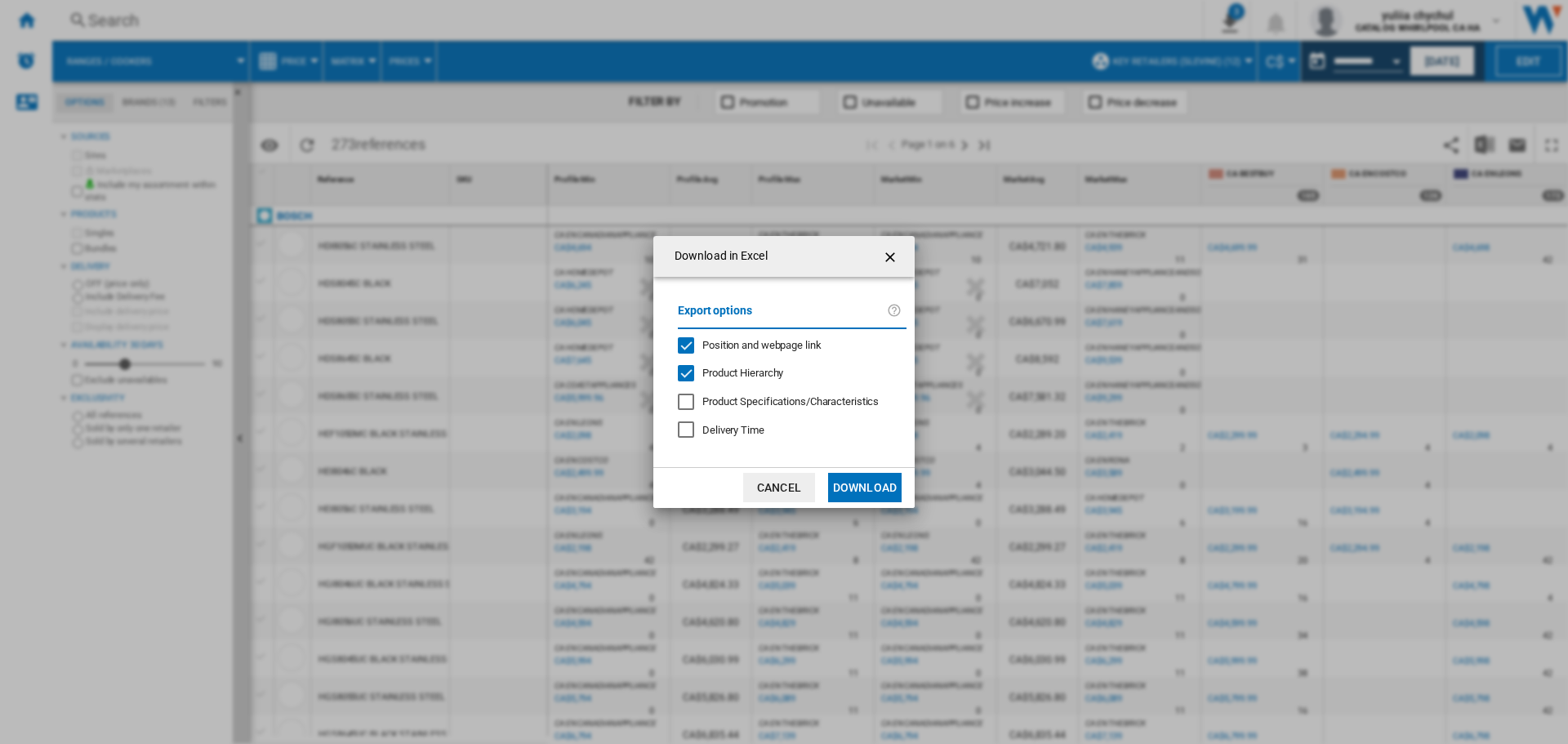
click at [694, 344] on div "Position and webpage link" at bounding box center [686, 345] width 17 height 17
click at [878, 484] on button "Download" at bounding box center [865, 488] width 74 height 29
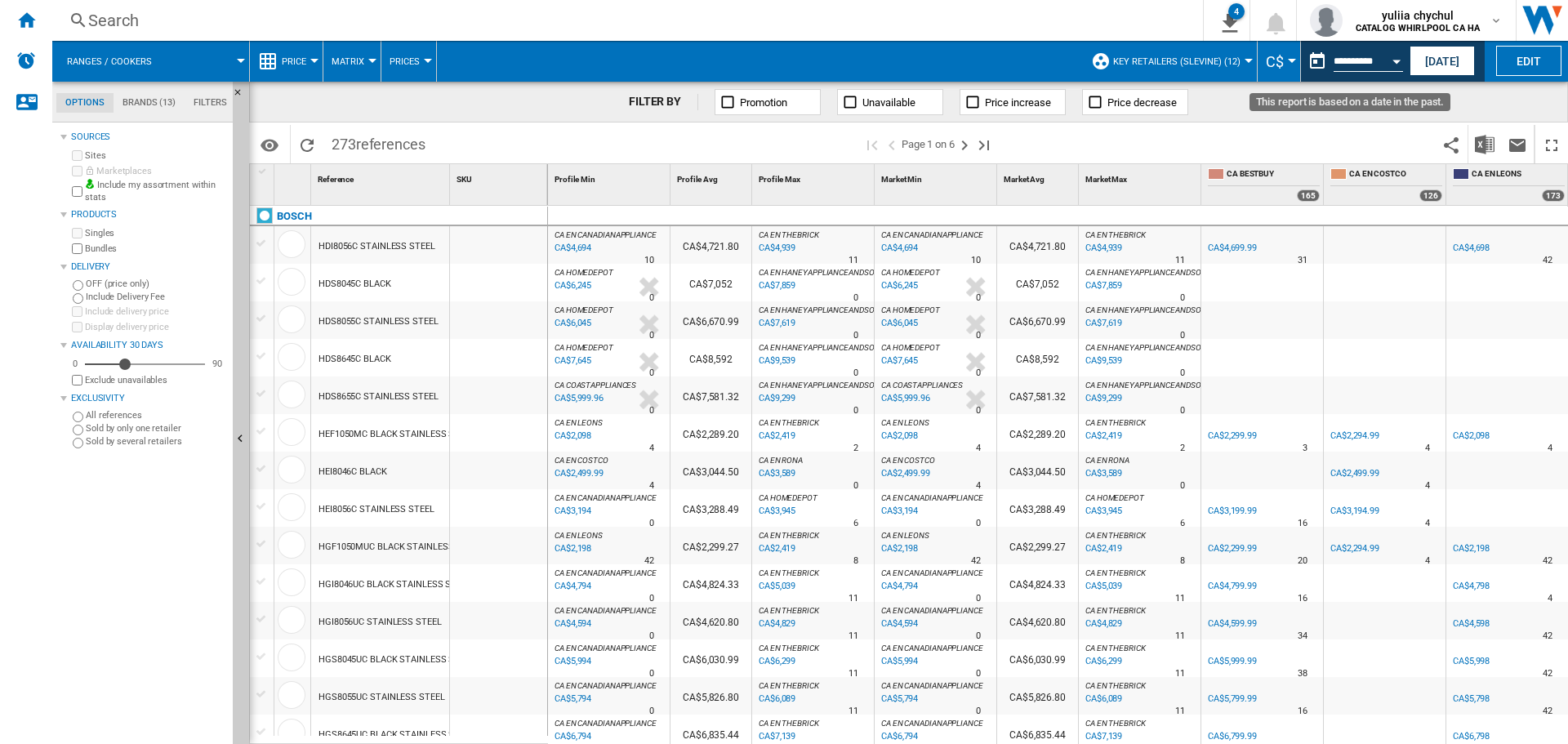
click at [1355, 53] on div "**********" at bounding box center [1368, 62] width 69 height 17
click at [1385, 69] on button "Open calendar" at bounding box center [1397, 58] width 29 height 29
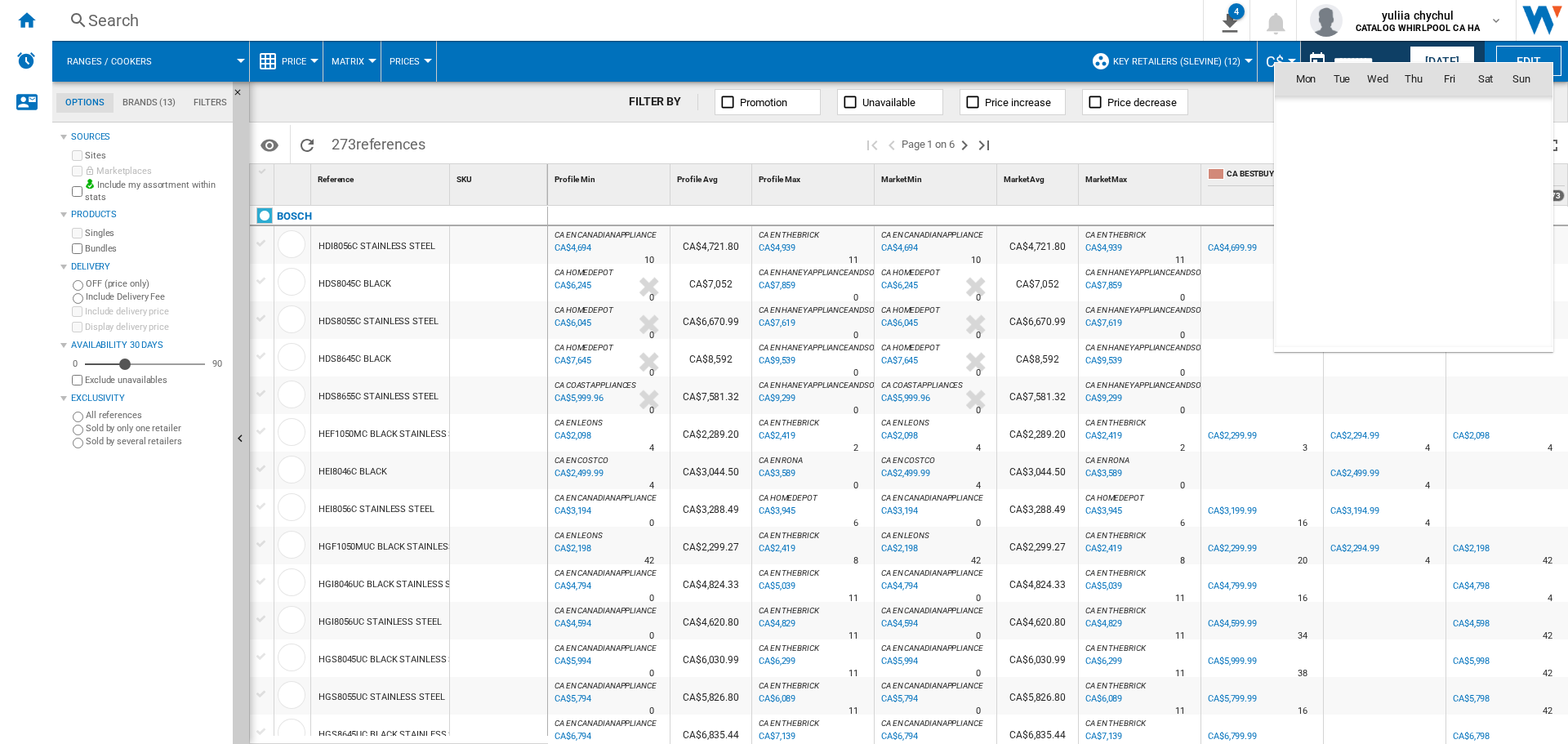
scroll to position [7574, 0]
click at [1453, 254] on span "29" at bounding box center [1449, 258] width 33 height 33
type input "**********"
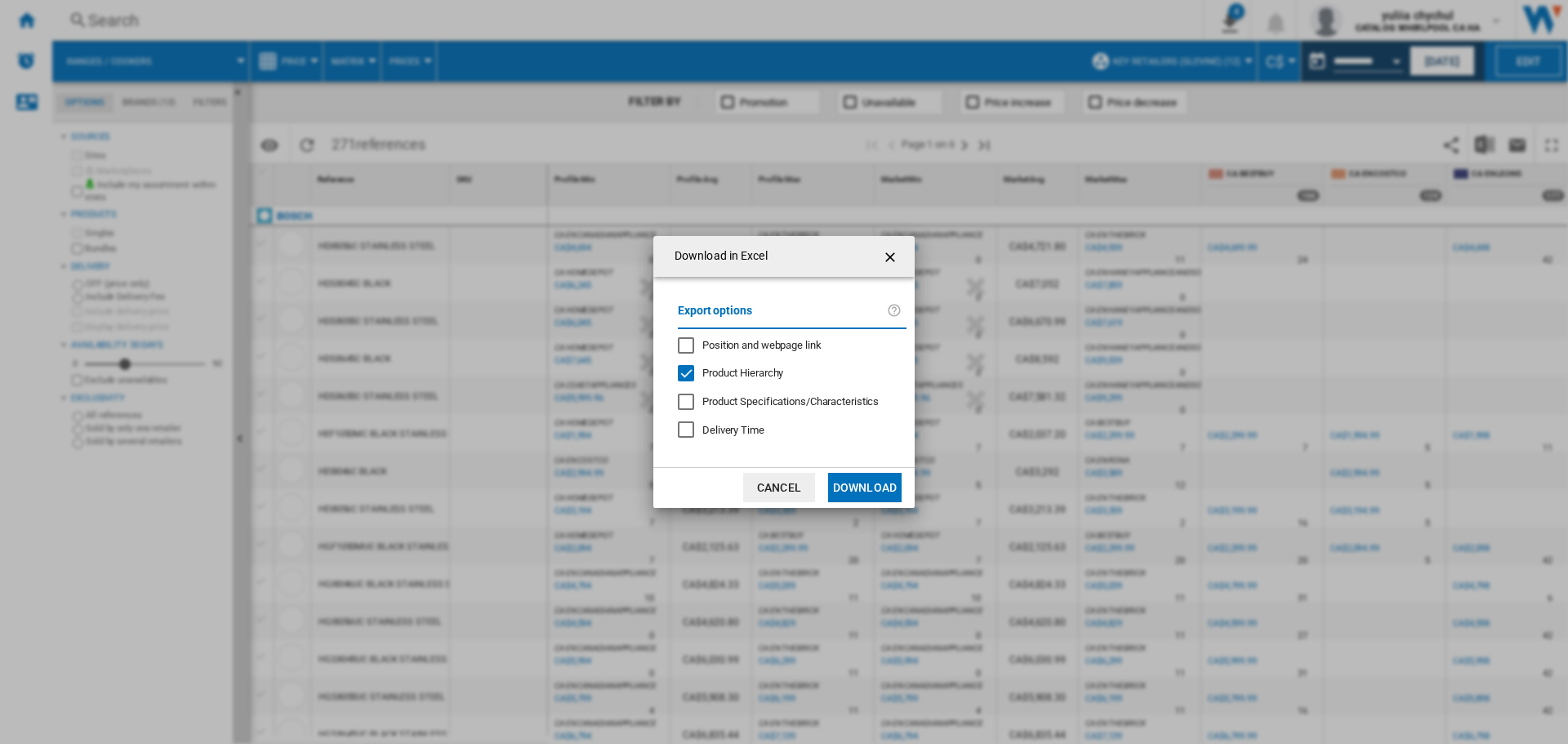
click at [874, 485] on button "Download" at bounding box center [865, 488] width 74 height 29
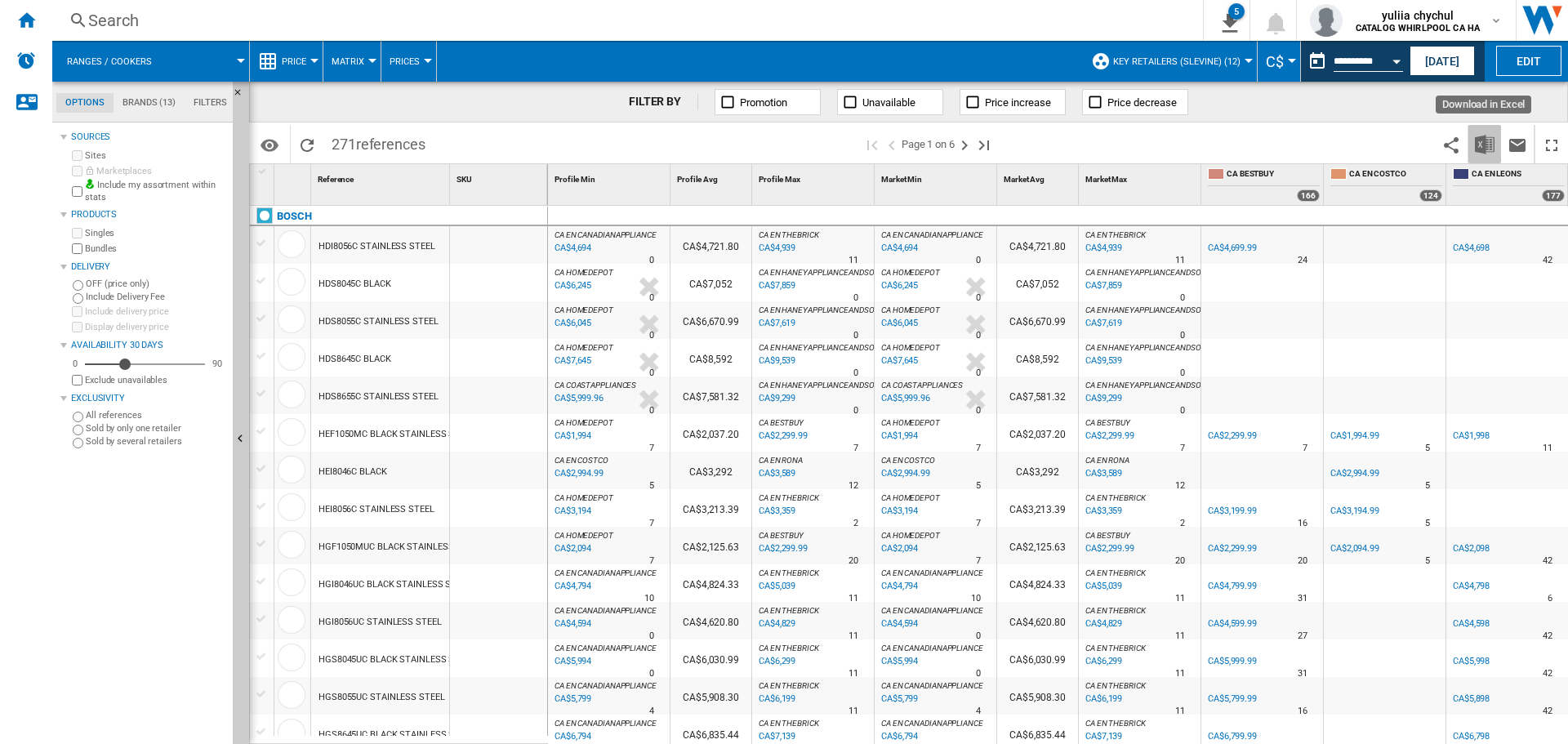
click at [1486, 148] on img "Download in Excel" at bounding box center [1484, 145] width 19 height 19
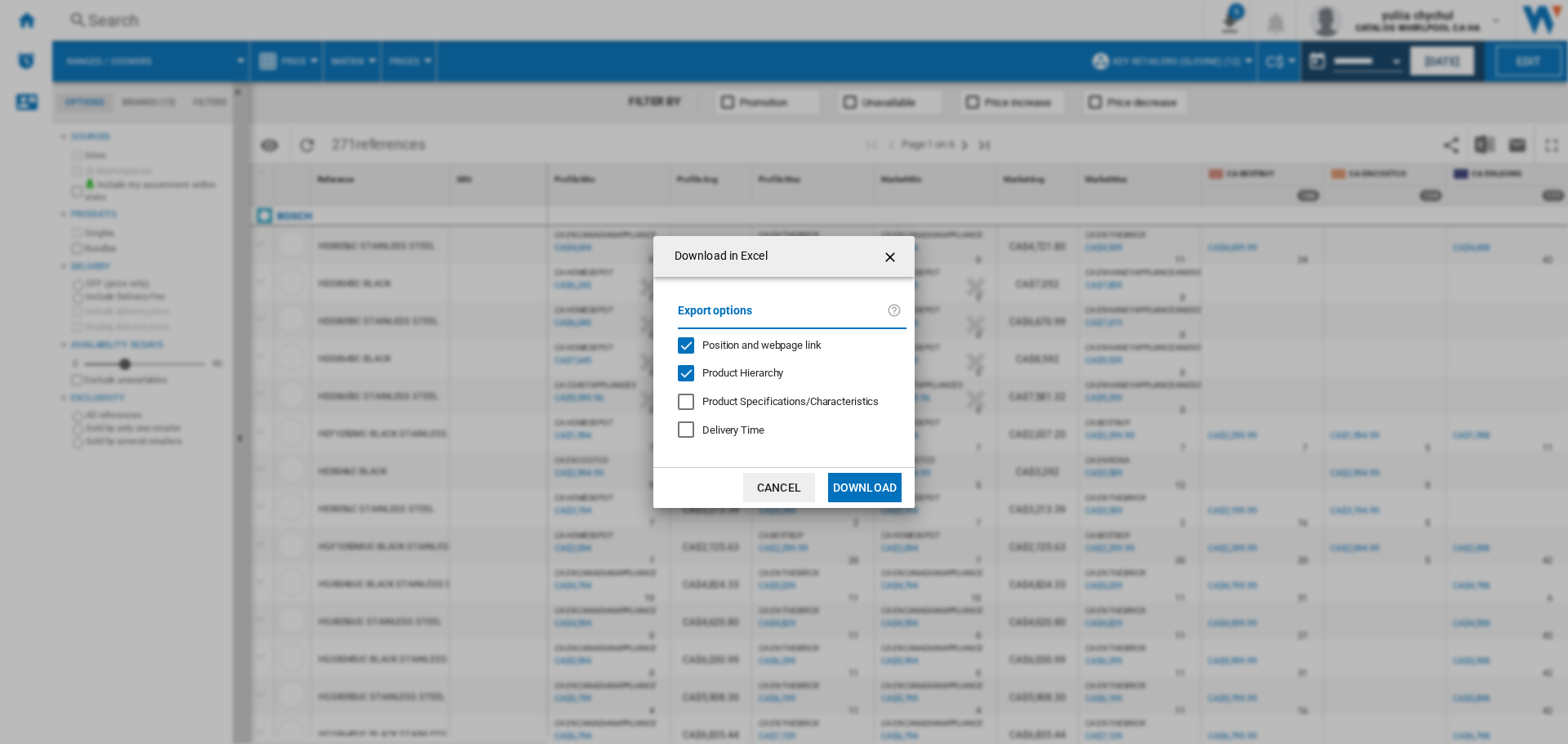
drag, startPoint x: 1367, startPoint y: 348, endPoint x: 1474, endPoint y: 293, distance: 120.3
click at [1368, 348] on div "Download in Excel Export options Position and webpage link Product Hierarchy Pr…" at bounding box center [784, 372] width 1568 height 744
drag, startPoint x: 790, startPoint y: 483, endPoint x: 1567, endPoint y: 128, distance: 854.3
click at [796, 481] on button "Cancel" at bounding box center [779, 488] width 72 height 29
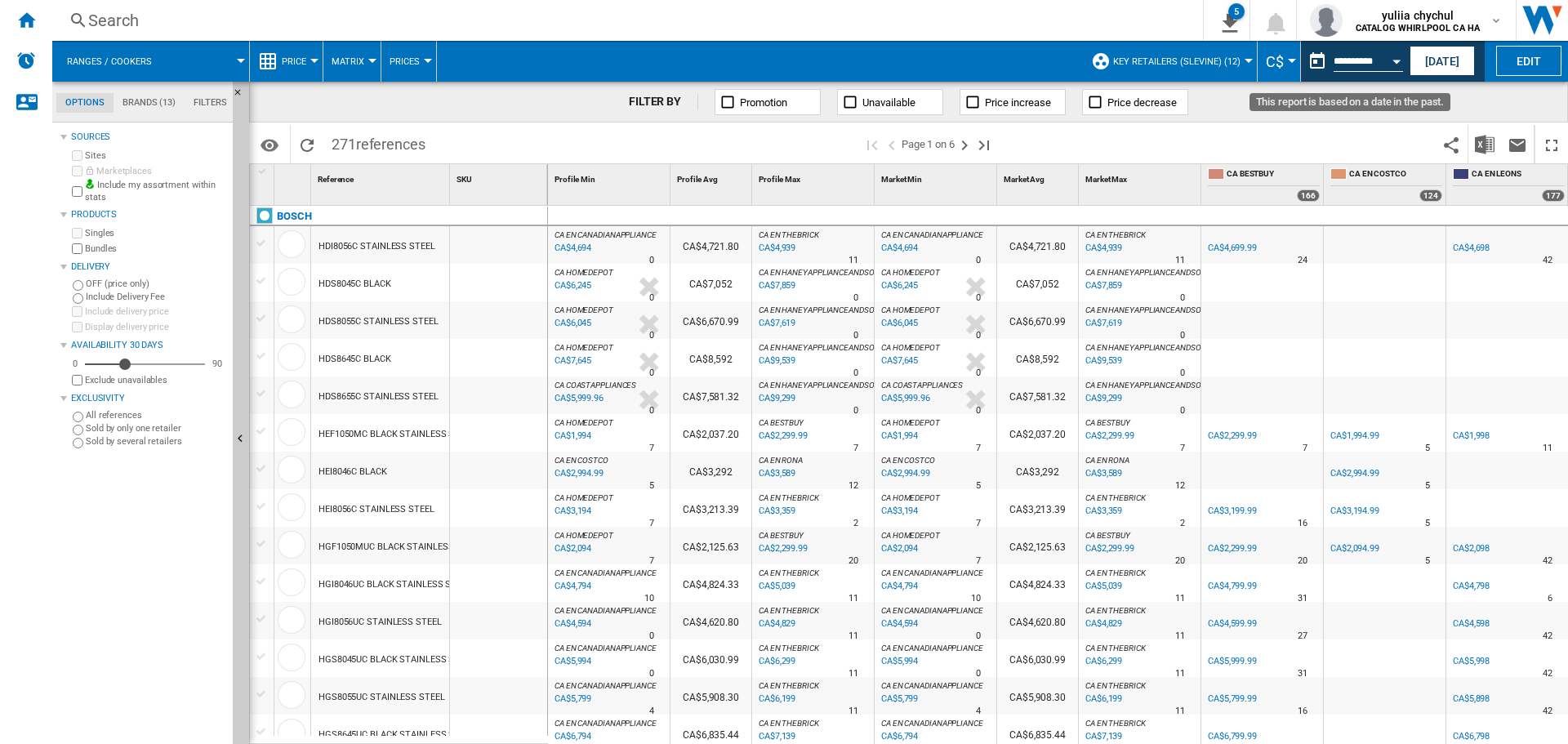
click at [1361, 53] on div "**********" at bounding box center [1368, 62] width 69 height 17
click at [1395, 63] on div "Open calendar" at bounding box center [1396, 61] width 8 height 4
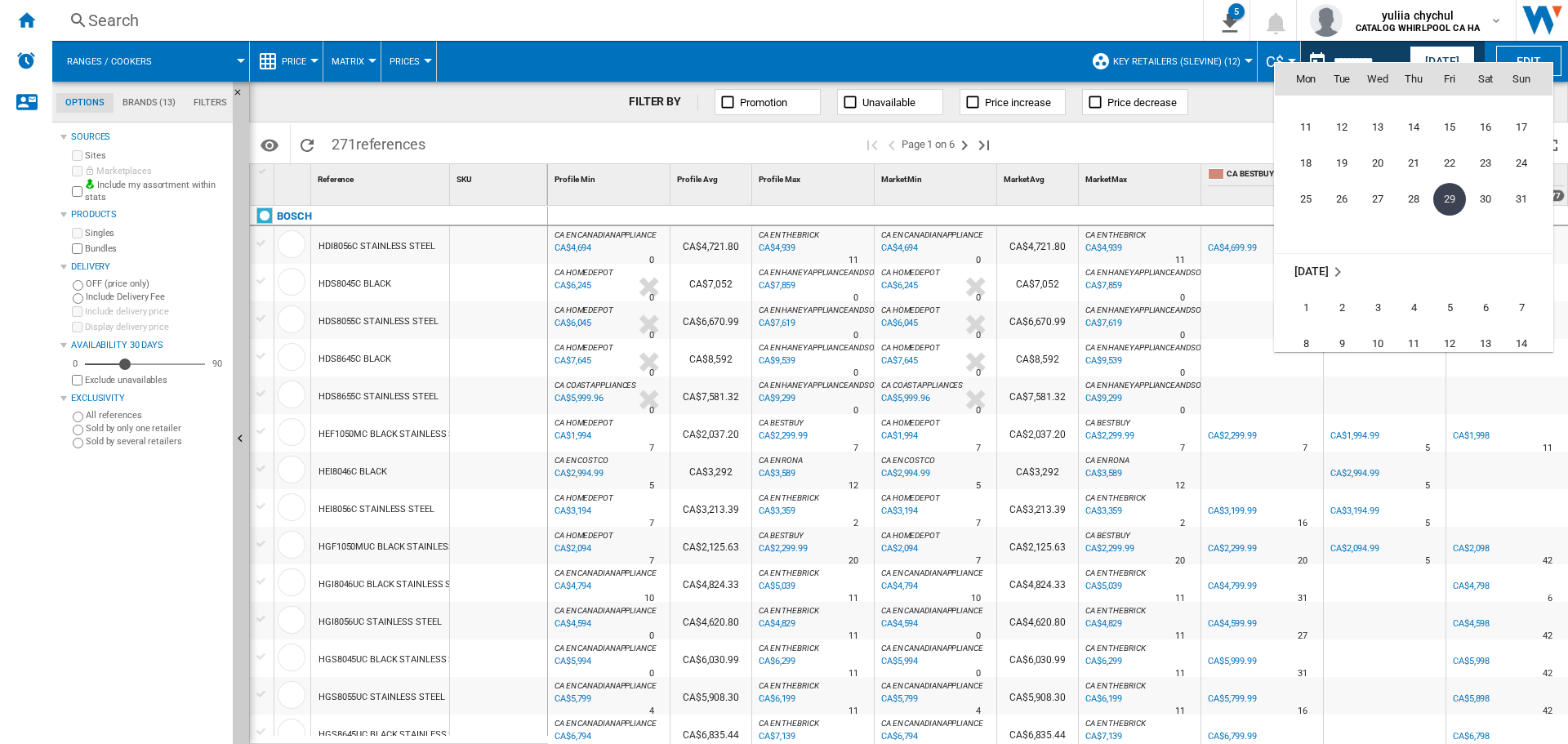
scroll to position [7656, 0]
click at [1460, 287] on span "5" at bounding box center [1449, 286] width 33 height 33
type input "**********"
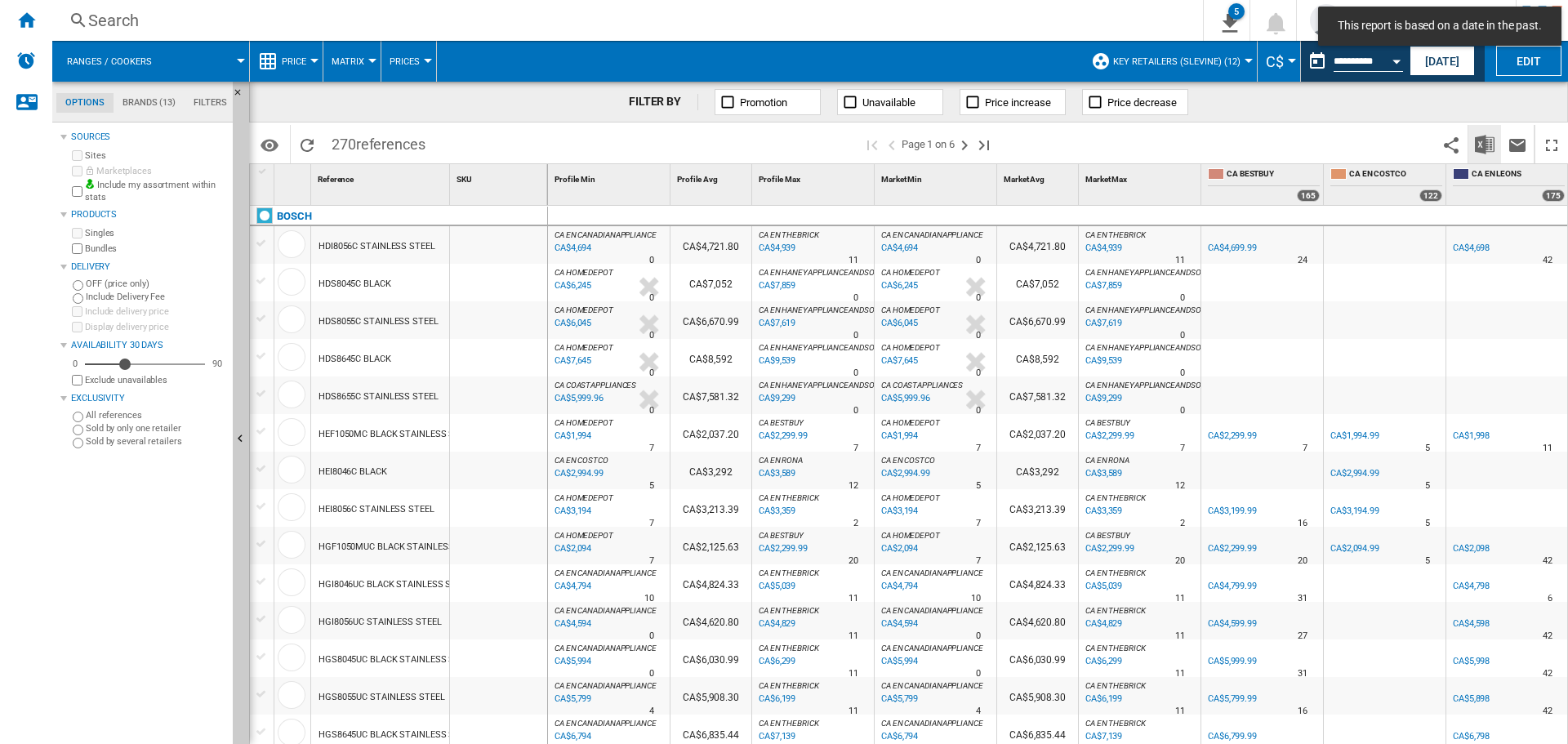
click at [1487, 145] on img "Download in Excel" at bounding box center [1484, 145] width 19 height 19
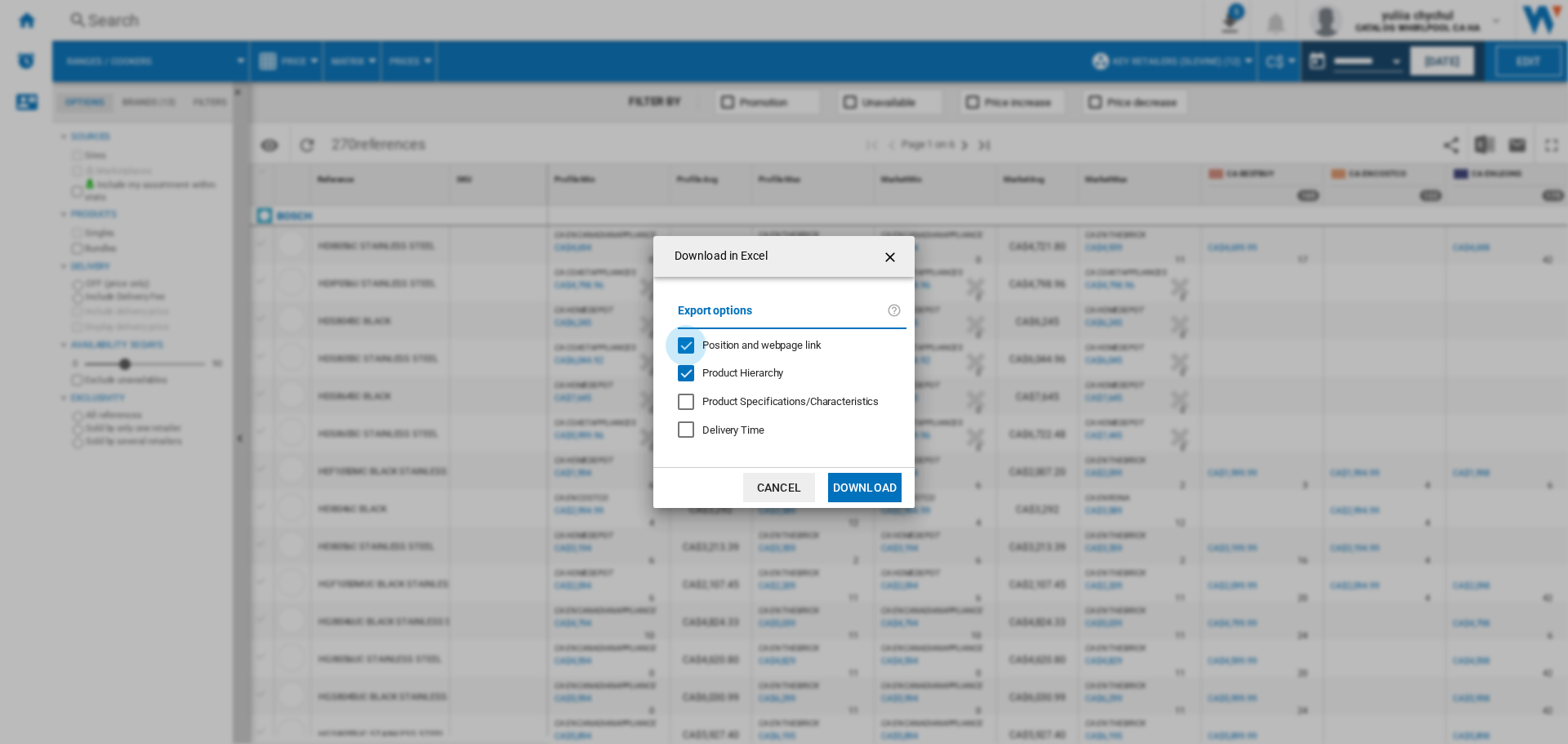
click at [692, 345] on div "Position and webpage link" at bounding box center [686, 345] width 17 height 17
click at [878, 485] on button "Download" at bounding box center [865, 488] width 74 height 29
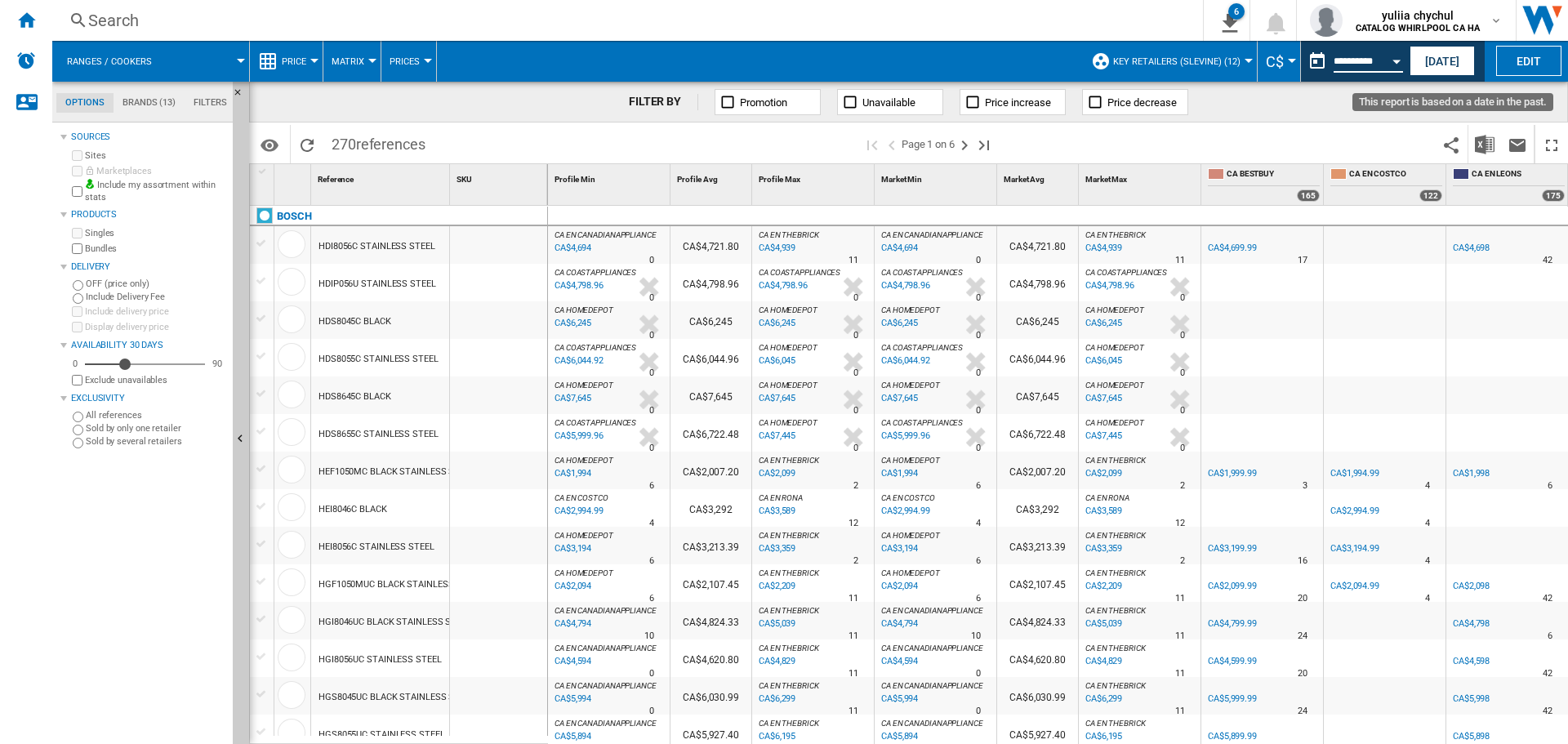
click at [1360, 63] on input "**********" at bounding box center [1368, 63] width 69 height 15
click at [1390, 58] on button "Open calendar" at bounding box center [1397, 58] width 29 height 29
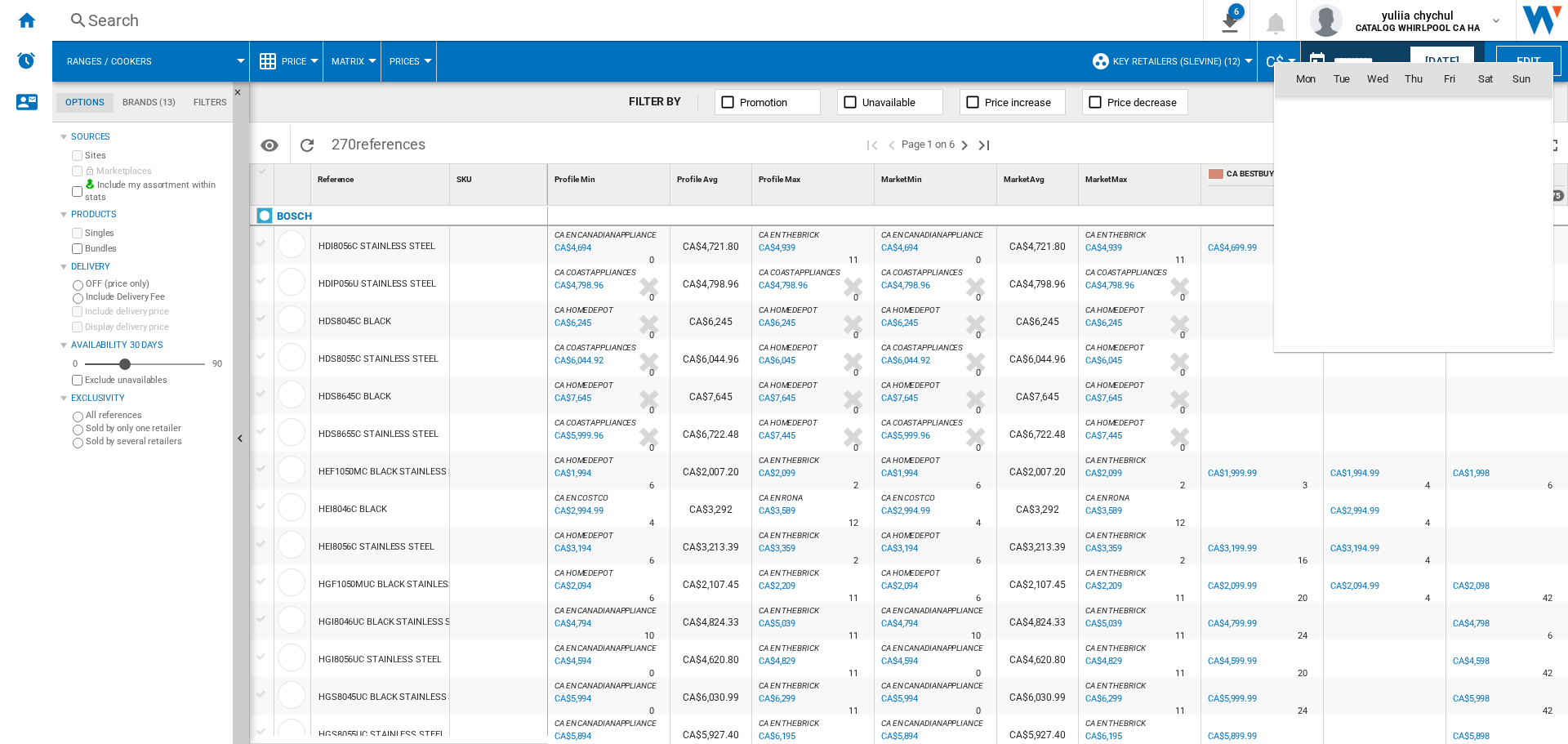
scroll to position [7791, 0]
click at [1443, 180] on span "12" at bounding box center [1449, 186] width 33 height 33
type input "**********"
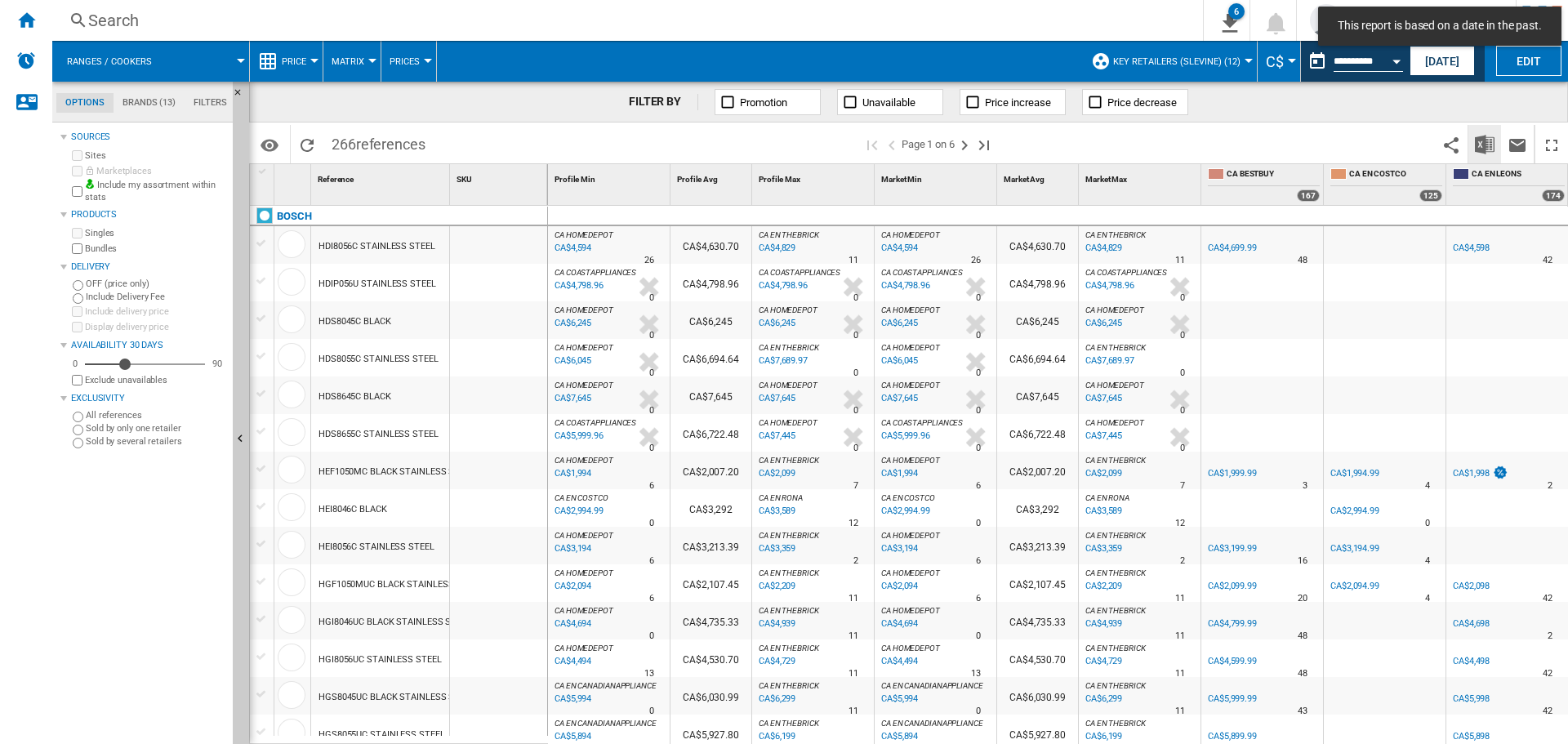
click at [1484, 144] on img "Download in Excel" at bounding box center [1484, 145] width 19 height 19
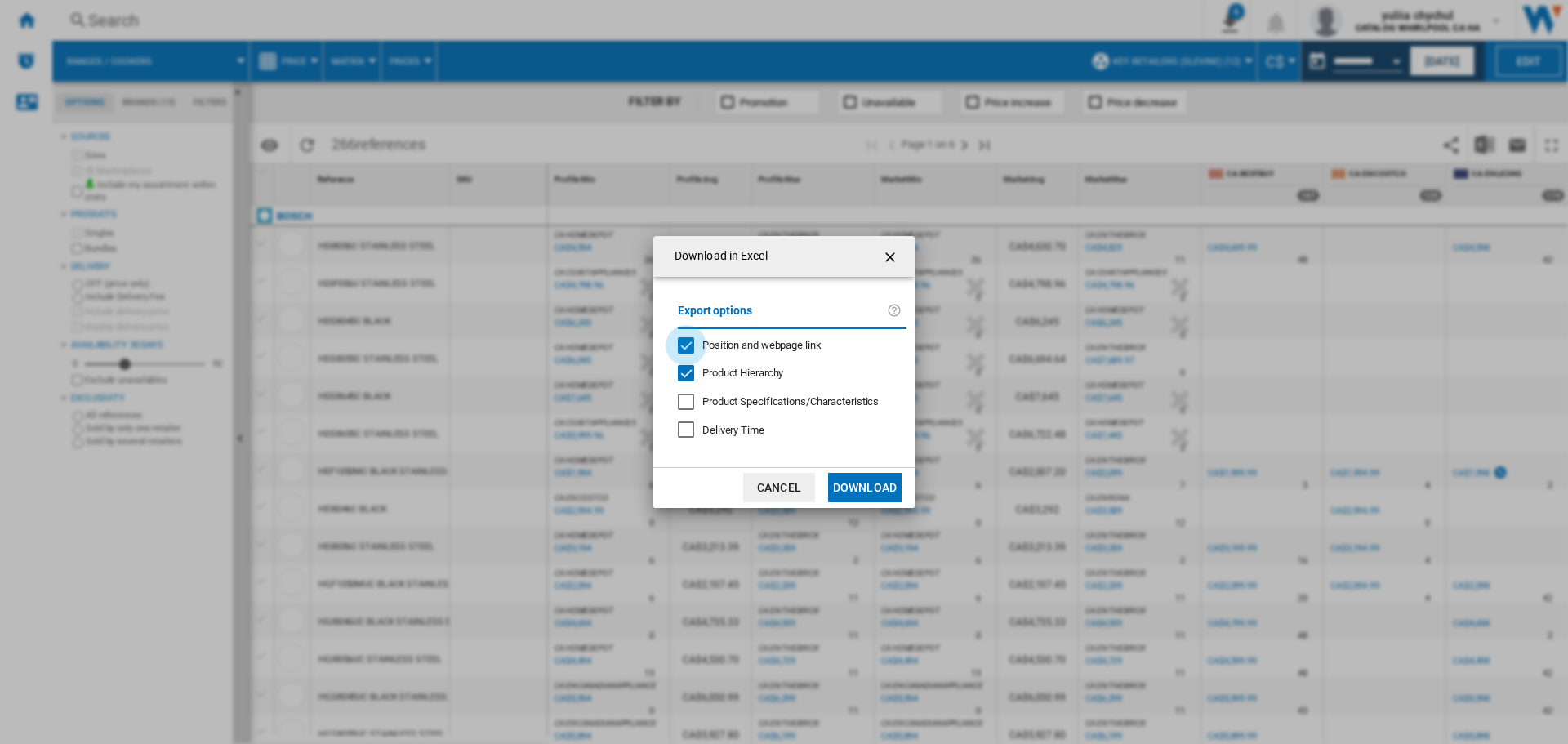
click at [679, 345] on div "Position and webpage link" at bounding box center [686, 345] width 17 height 17
click at [858, 480] on button "Download" at bounding box center [865, 488] width 74 height 29
